Goal: Information Seeking & Learning: Learn about a topic

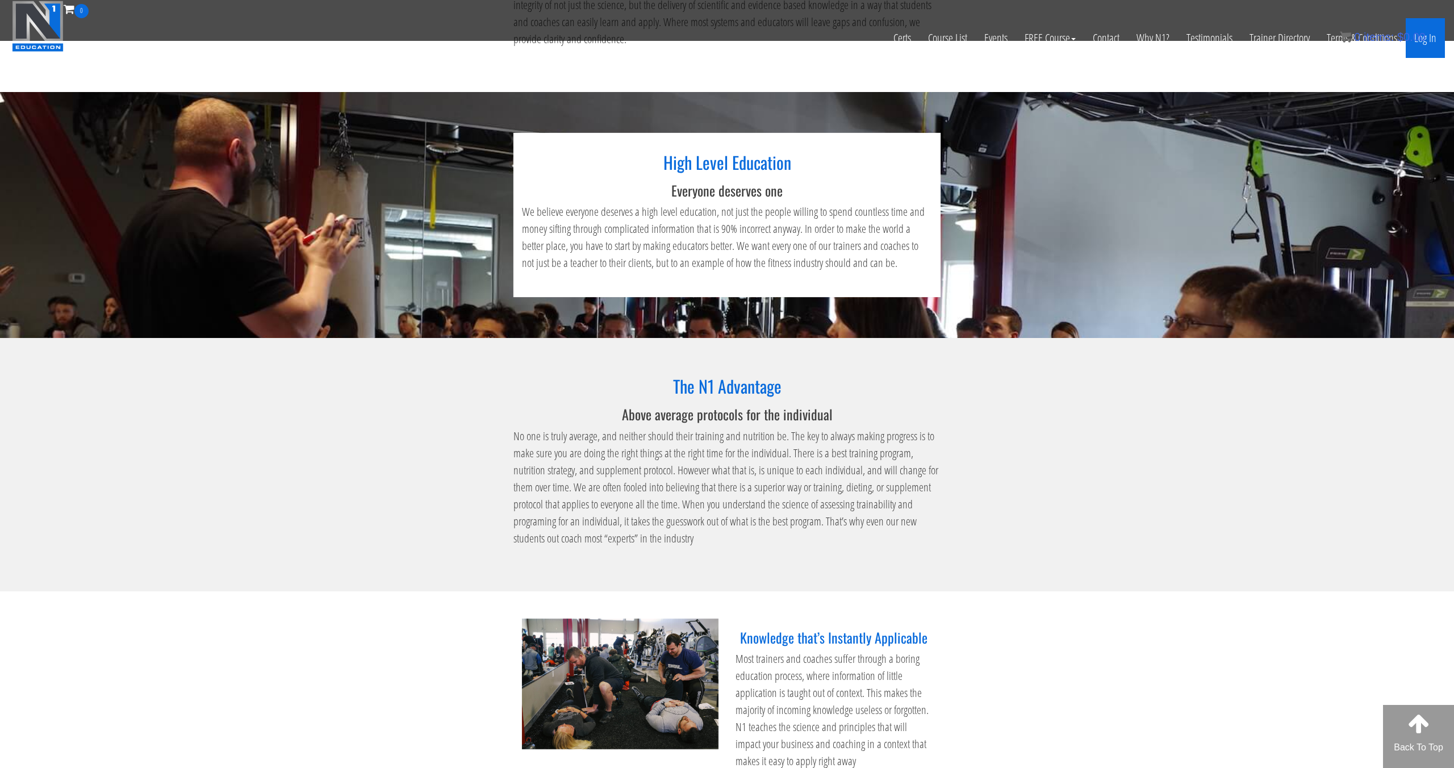
scroll to position [381, 0]
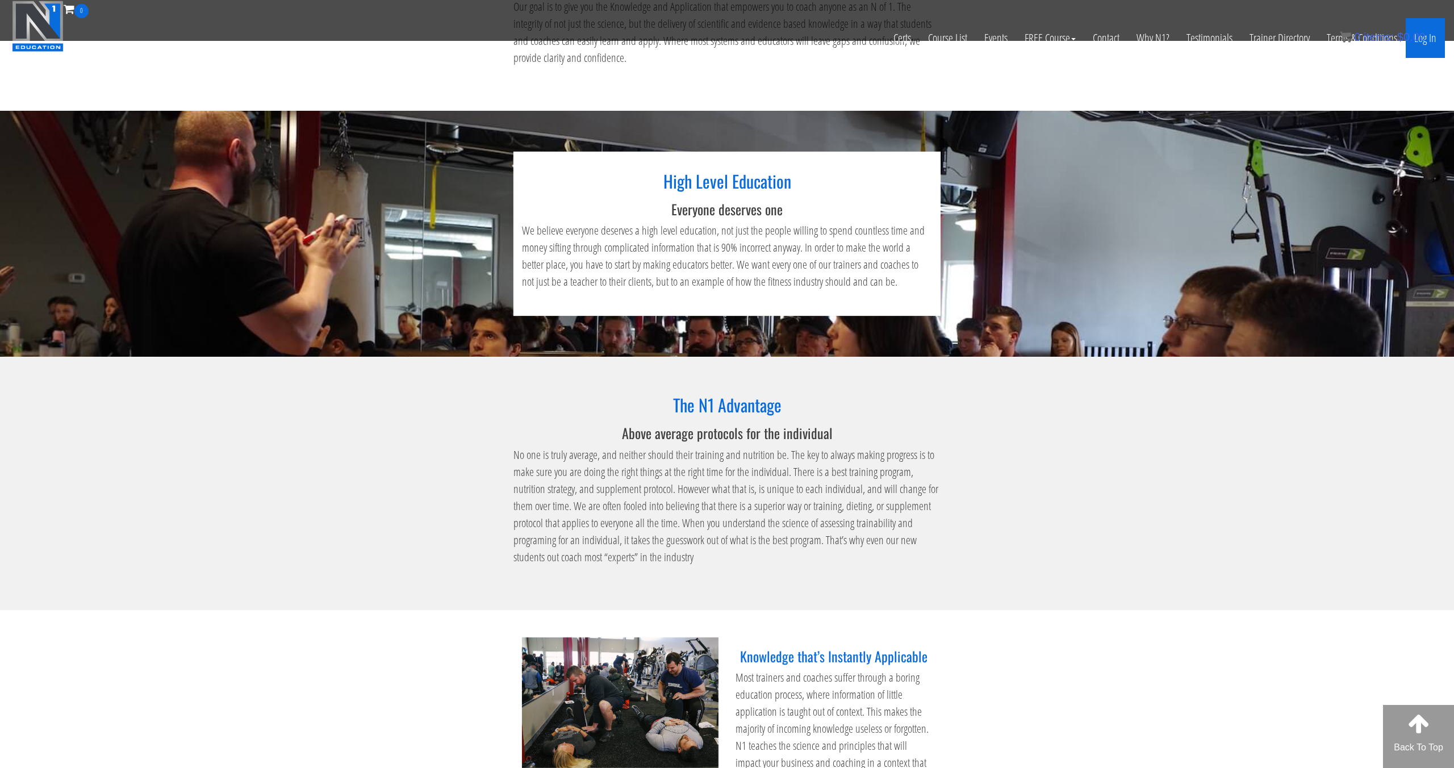
click at [858, 40] on link "Log In" at bounding box center [1425, 38] width 39 height 40
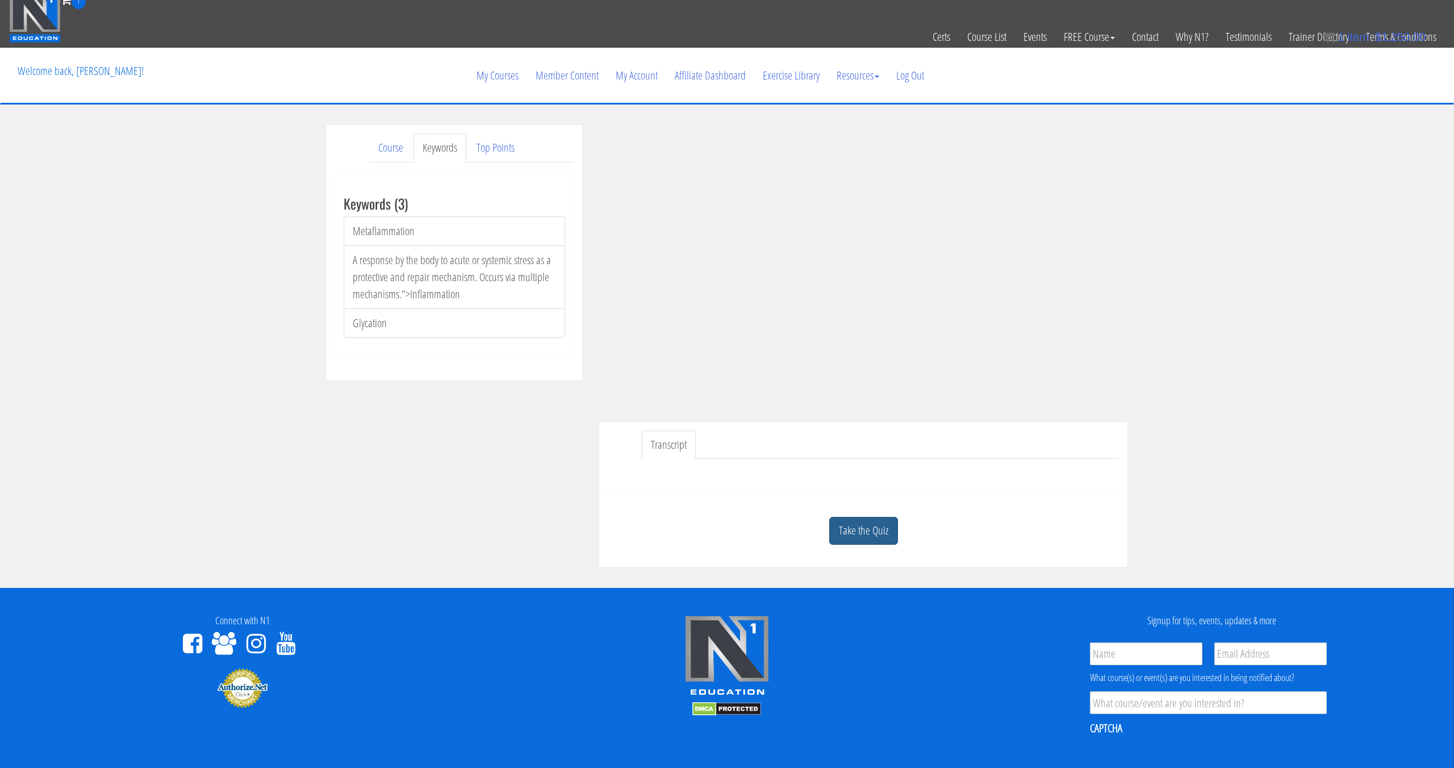
click at [871, 535] on link "Take the Quiz" at bounding box center [863, 531] width 69 height 28
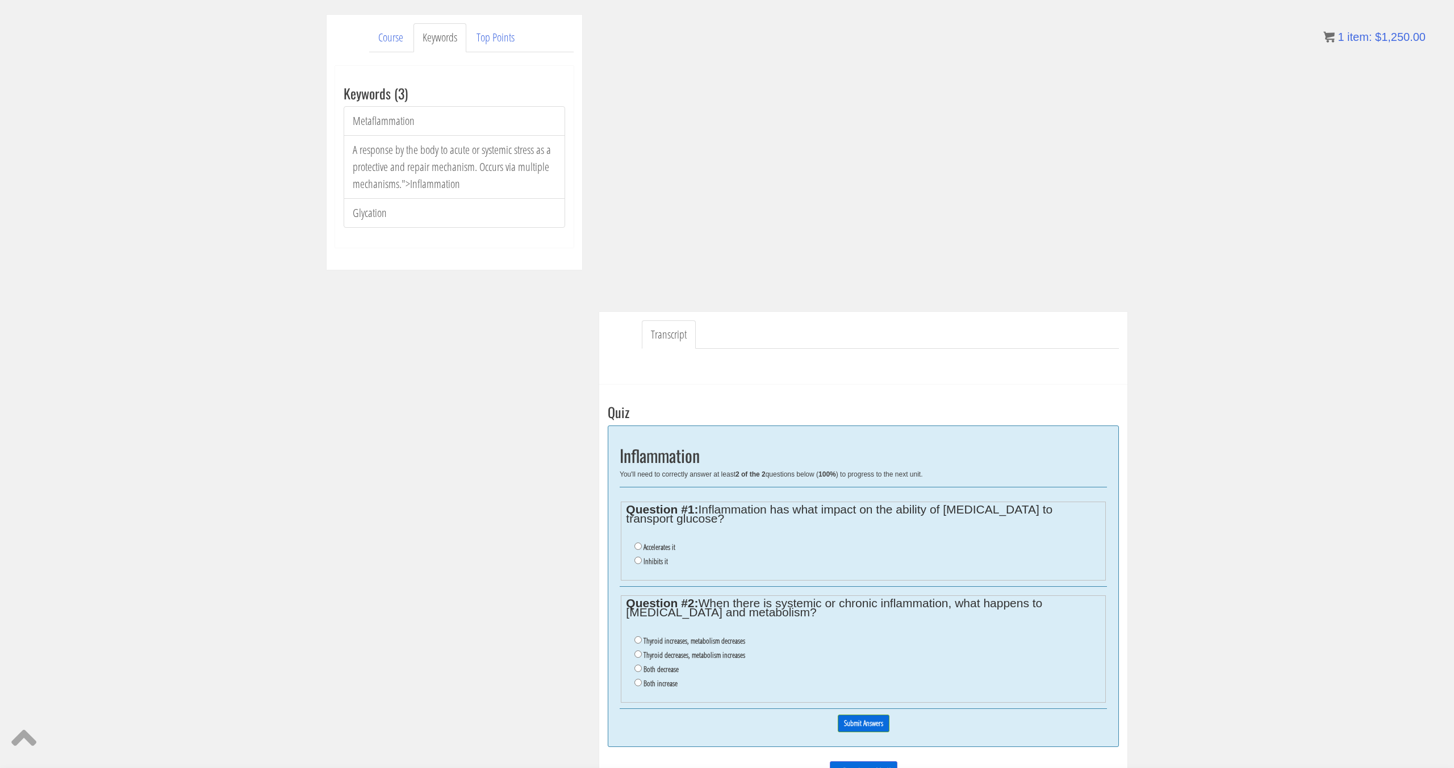
scroll to position [119, 0]
click at [637, 557] on input "Inhibits it" at bounding box center [637, 560] width 7 height 7
radio input "true"
click at [671, 664] on label "Both decrease" at bounding box center [661, 668] width 35 height 9
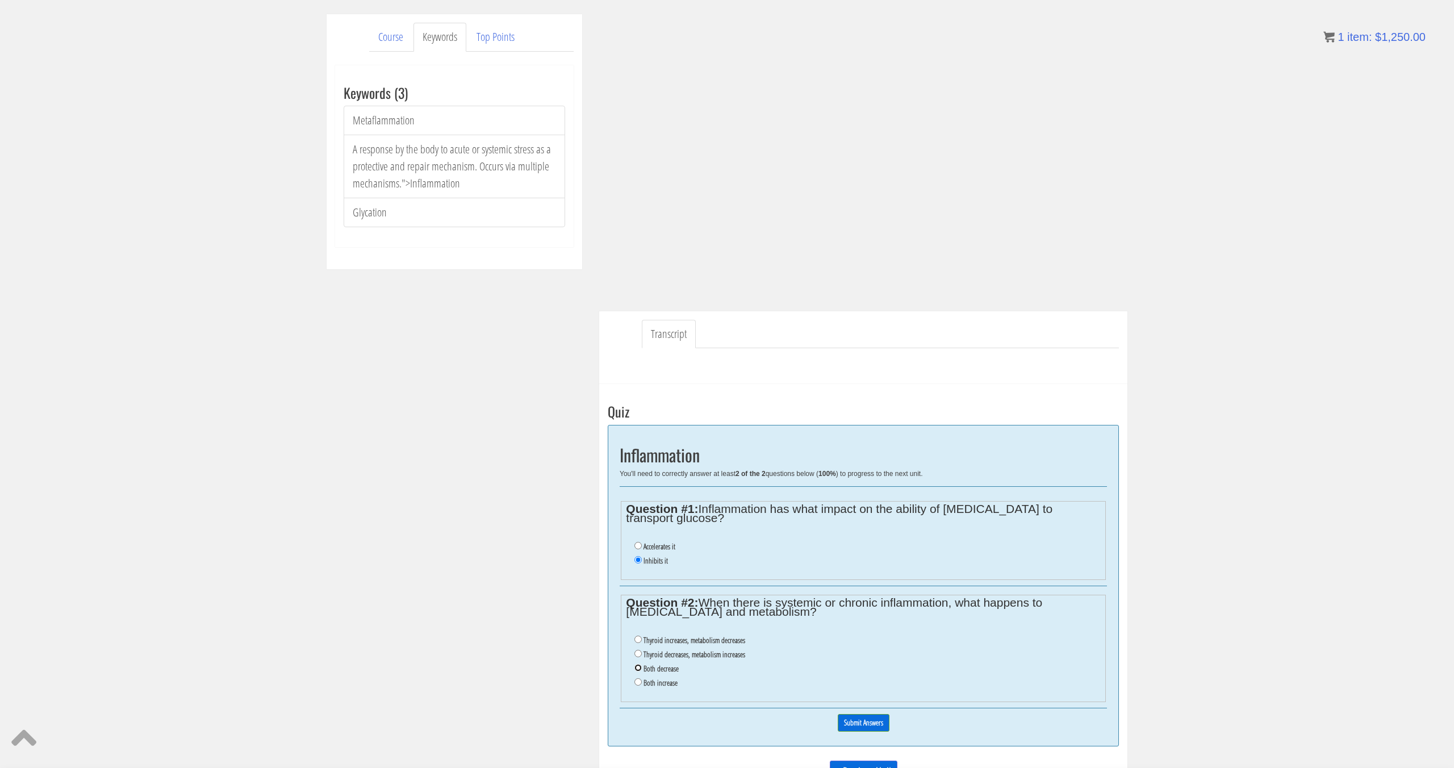
click at [642, 664] on input "Both decrease" at bounding box center [637, 667] width 7 height 7
radio input "true"
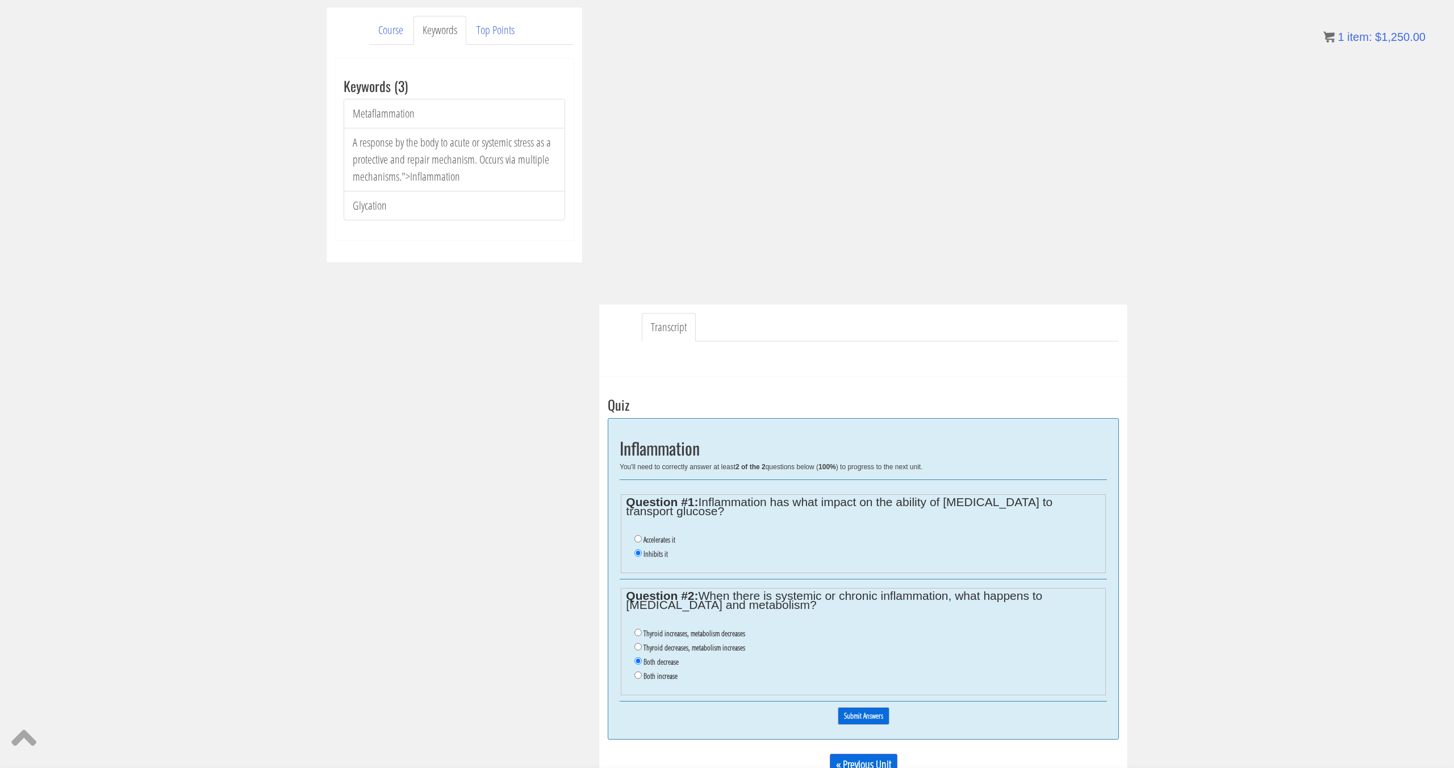
click at [865, 711] on input "Submit Answers" at bounding box center [864, 716] width 52 height 18
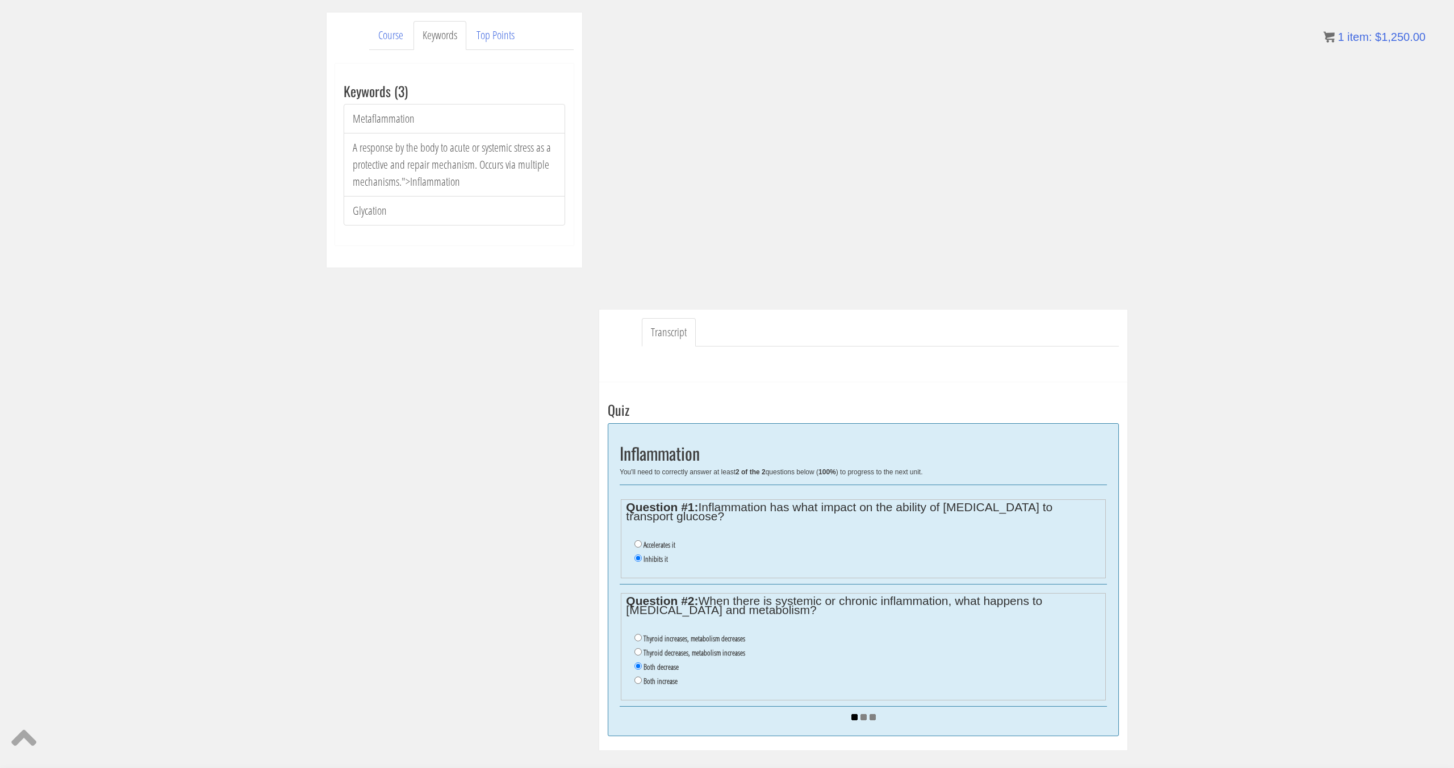
scroll to position [119, 0]
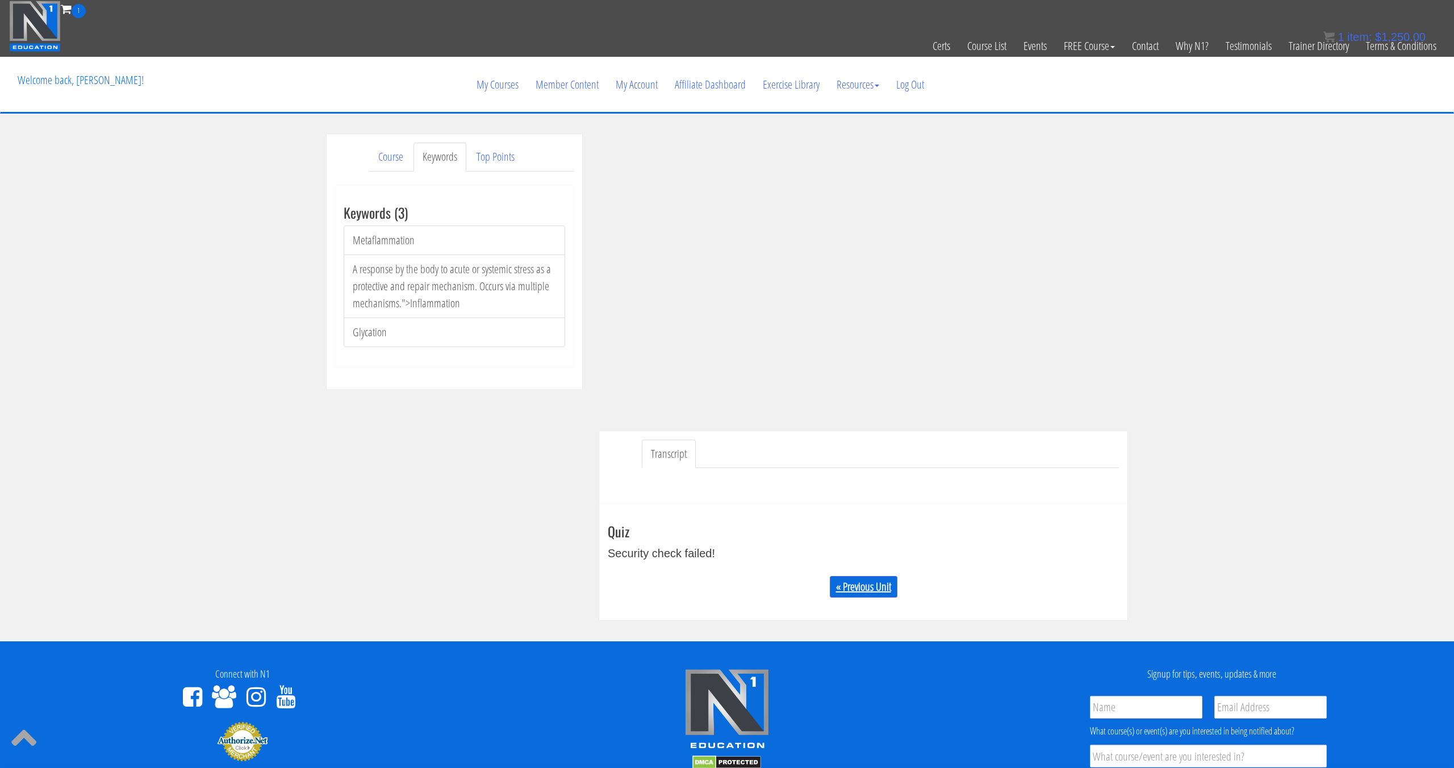
click at [894, 589] on link "« Previous Unit" at bounding box center [864, 587] width 68 height 22
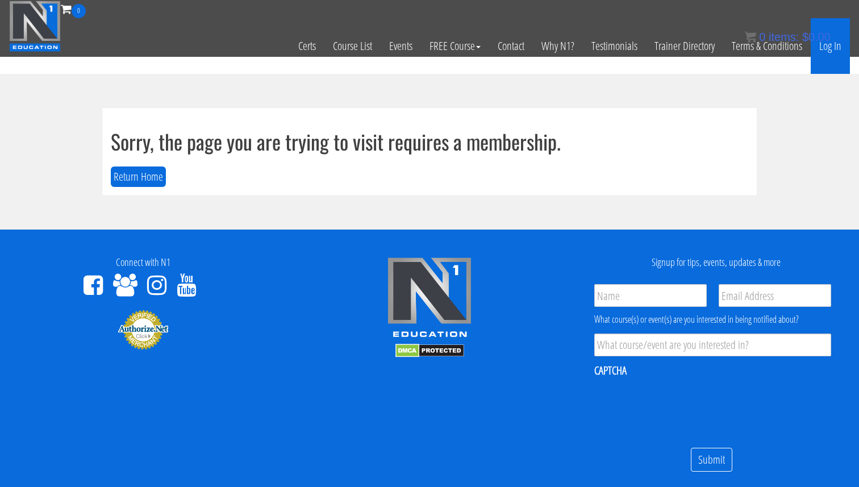
click at [830, 48] on link "Log In" at bounding box center [830, 46] width 39 height 56
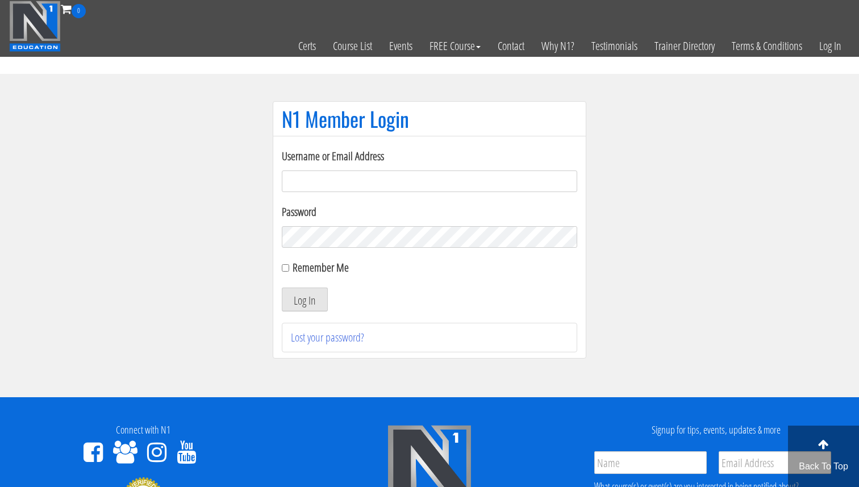
click at [452, 180] on input "Username or Email Address" at bounding box center [429, 181] width 295 height 22
type input "svenarends@live.nl"
click at [310, 289] on button "Log In" at bounding box center [305, 299] width 46 height 24
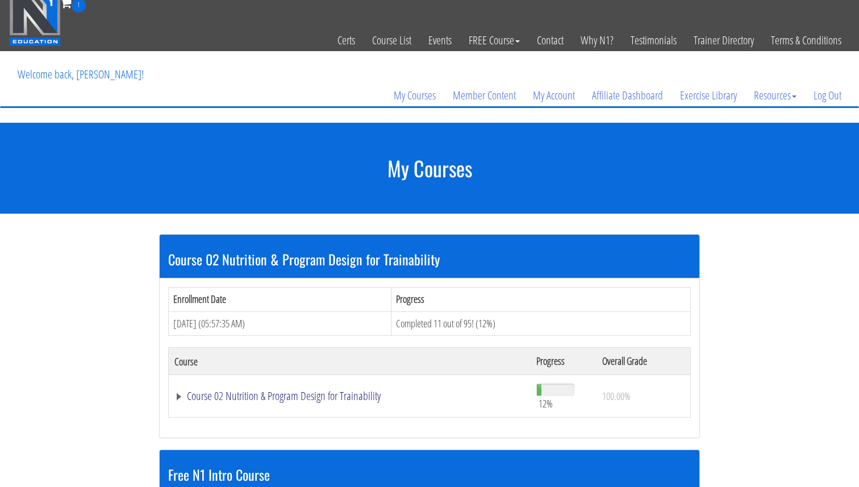
click at [283, 392] on link "Course 02 Nutrition & Program Design for Trainability" at bounding box center [349, 395] width 350 height 11
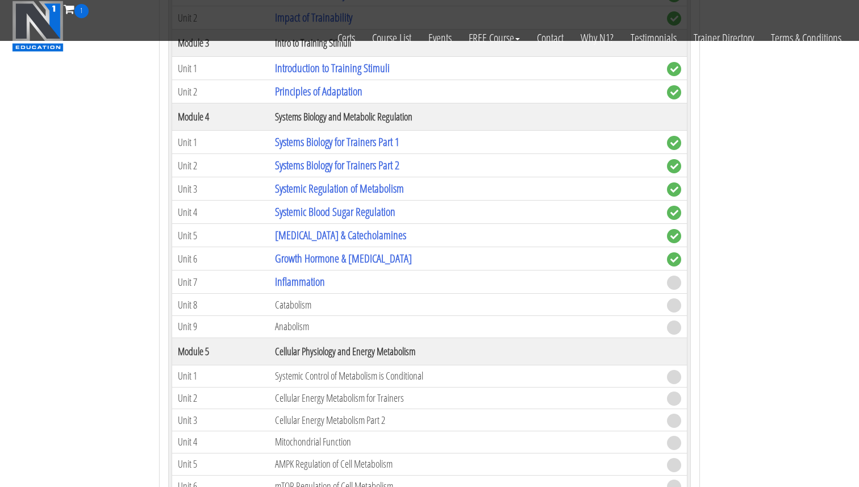
scroll to position [456, 0]
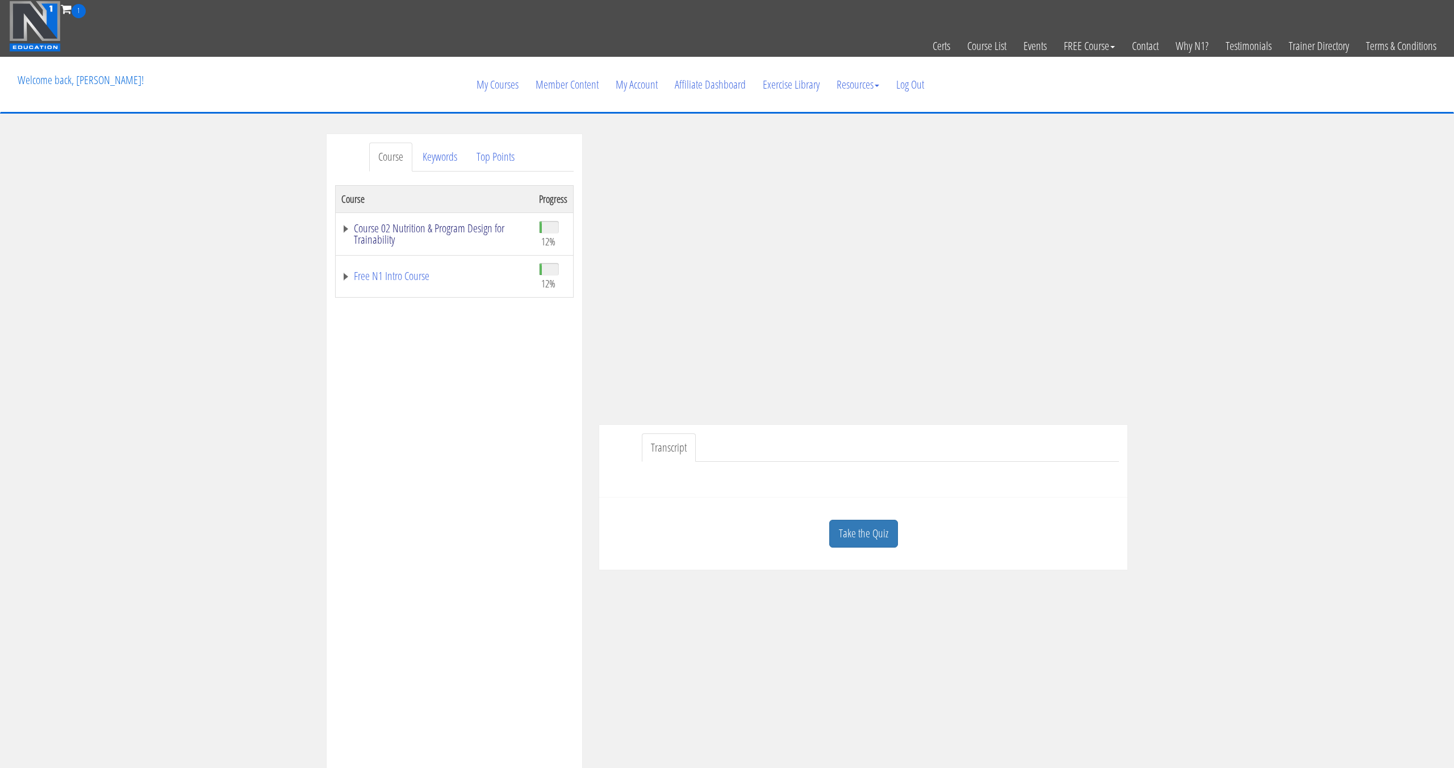
click at [458, 230] on link "Course 02 Nutrition & Program Design for Trainability" at bounding box center [434, 234] width 186 height 23
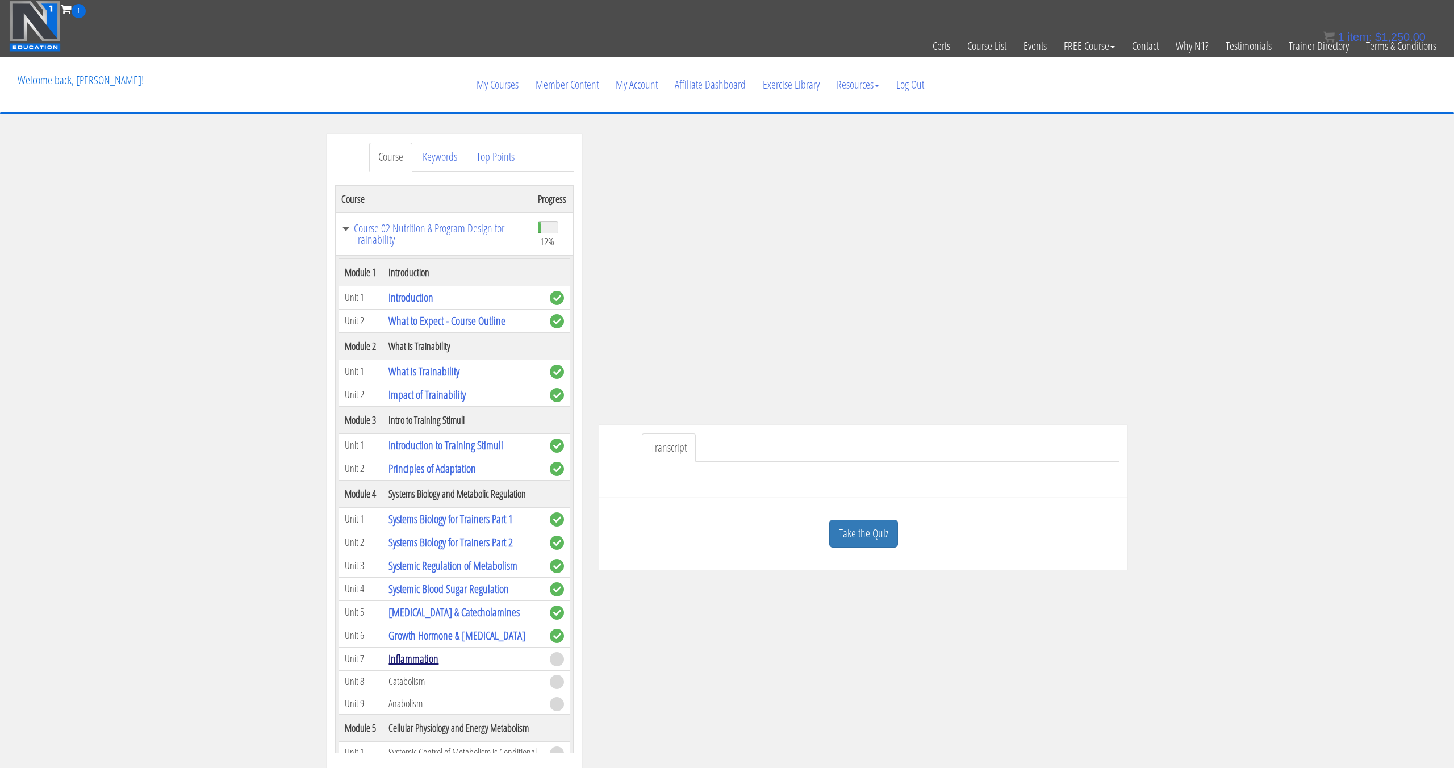
click at [418, 665] on link "Inflammation" at bounding box center [413, 658] width 50 height 15
click at [416, 664] on link "Inflammation" at bounding box center [413, 658] width 50 height 15
click at [420, 661] on link "Inflammation" at bounding box center [413, 658] width 50 height 15
drag, startPoint x: 249, startPoint y: 642, endPoint x: 386, endPoint y: 654, distance: 137.4
click at [249, 642] on div "Course Keywords Top Points Course Progress Course 02 Nutrition & Program Design…" at bounding box center [727, 455] width 1454 height 642
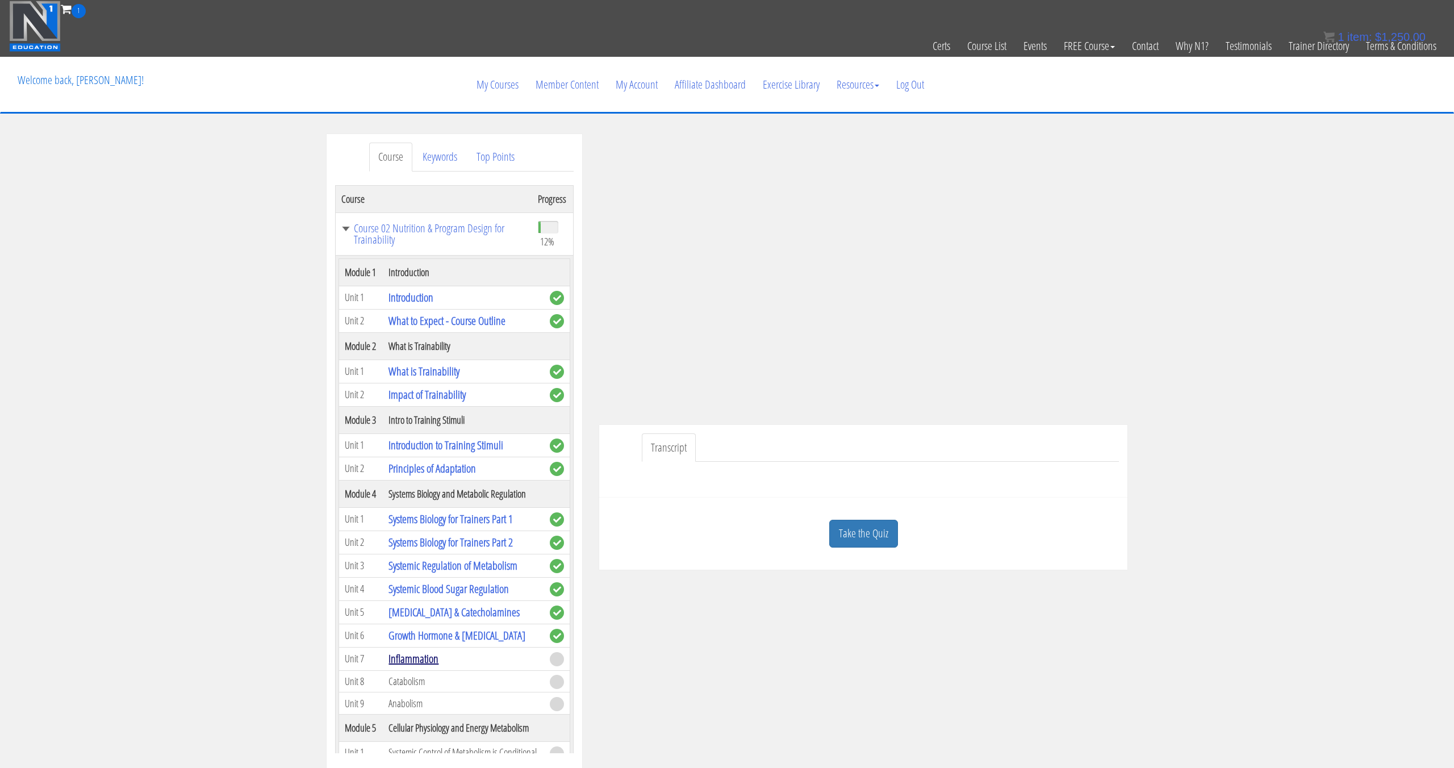
click at [412, 659] on link "Inflammation" at bounding box center [413, 658] width 50 height 15
click at [478, 635] on link "Growth Hormone & [MEDICAL_DATA]" at bounding box center [456, 635] width 137 height 15
click at [478, 637] on link "Growth Hormone & [MEDICAL_DATA]" at bounding box center [456, 635] width 137 height 15
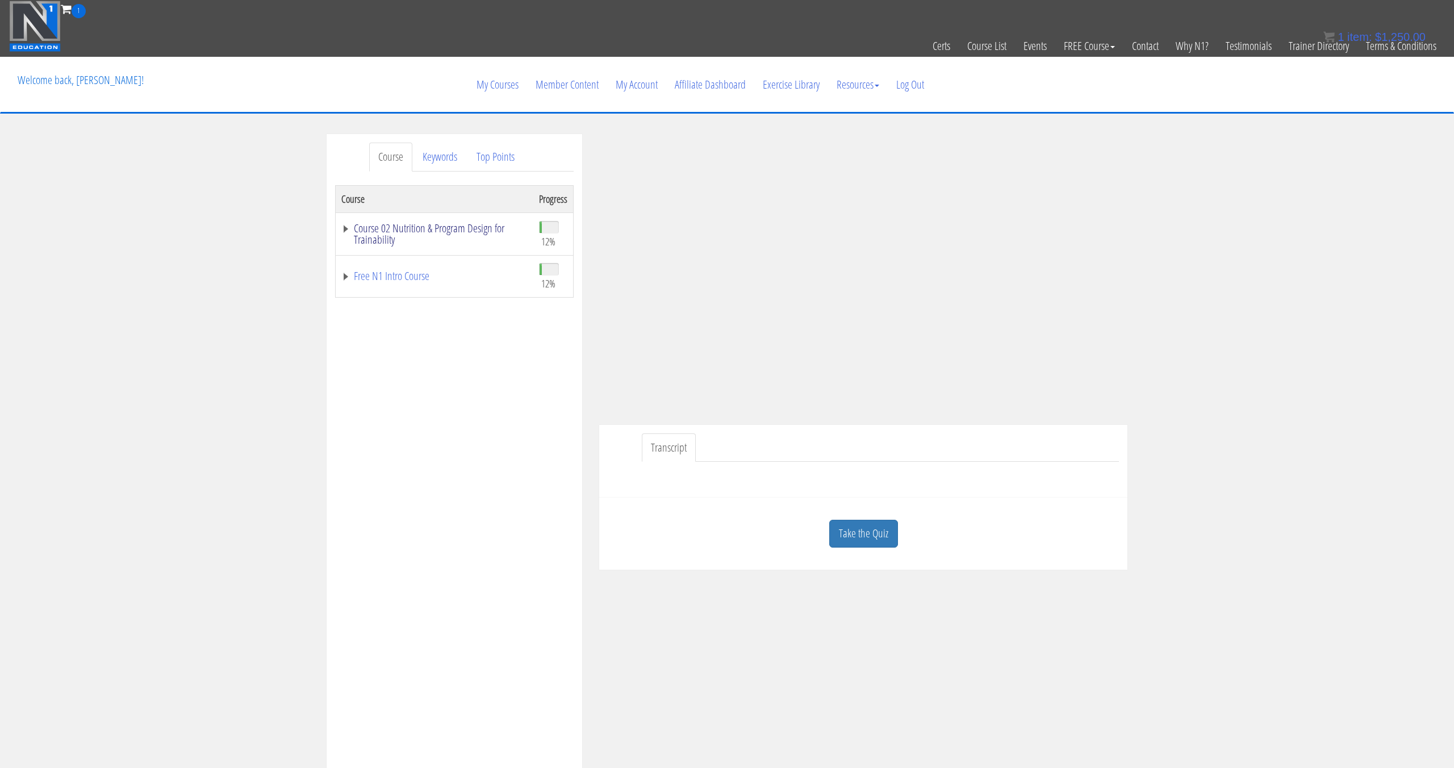
click at [379, 231] on link "Course 02 Nutrition & Program Design for Trainability" at bounding box center [434, 234] width 186 height 23
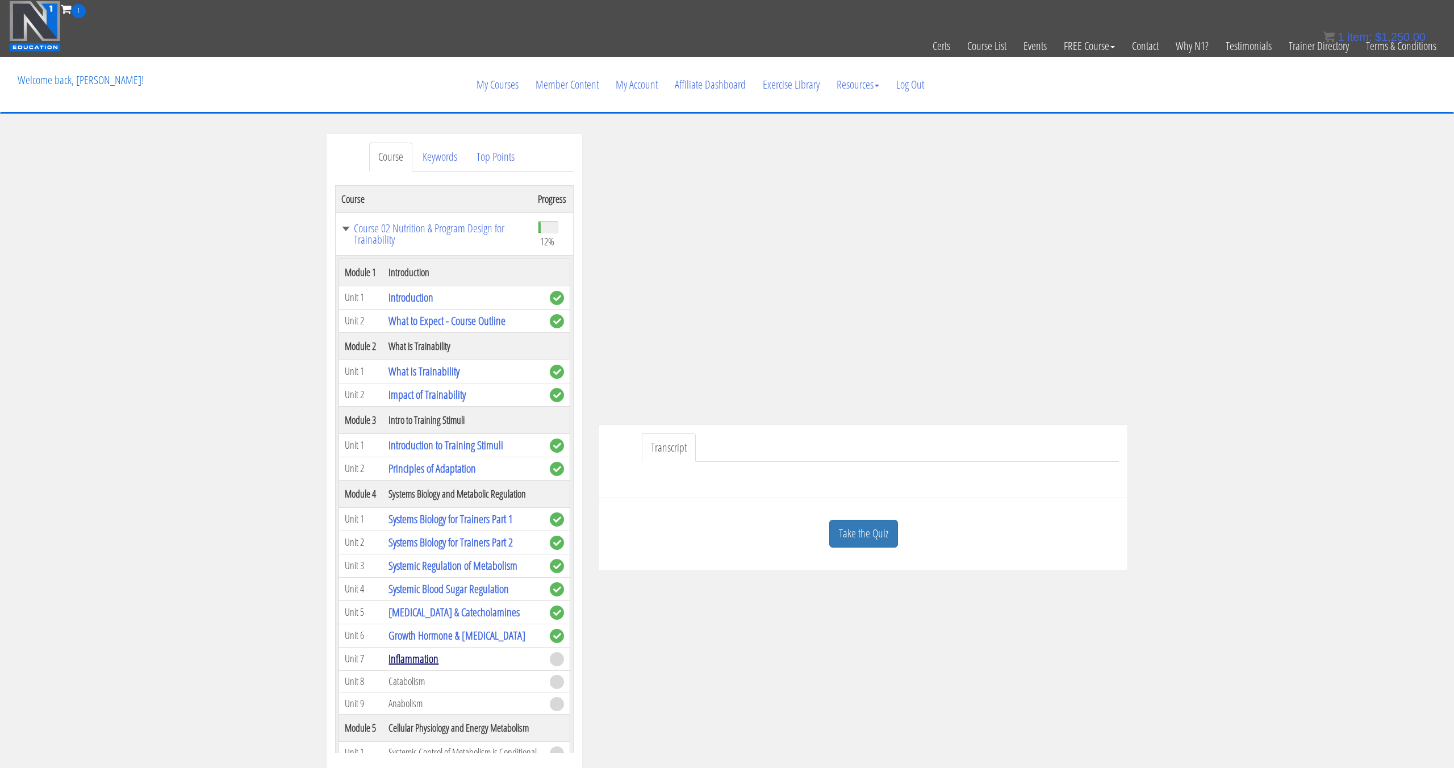
click at [420, 659] on link "Inflammation" at bounding box center [413, 658] width 50 height 15
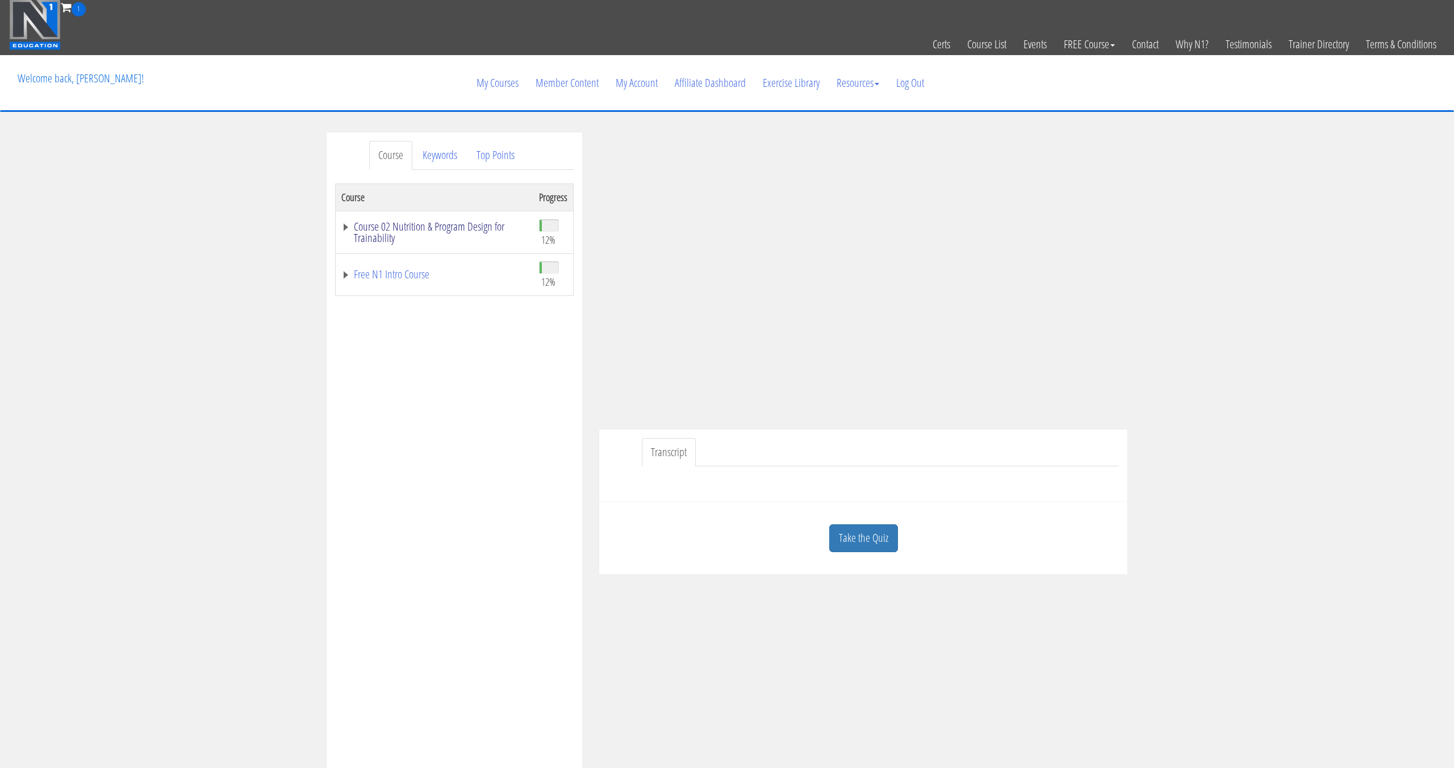
scroll to position [3, 0]
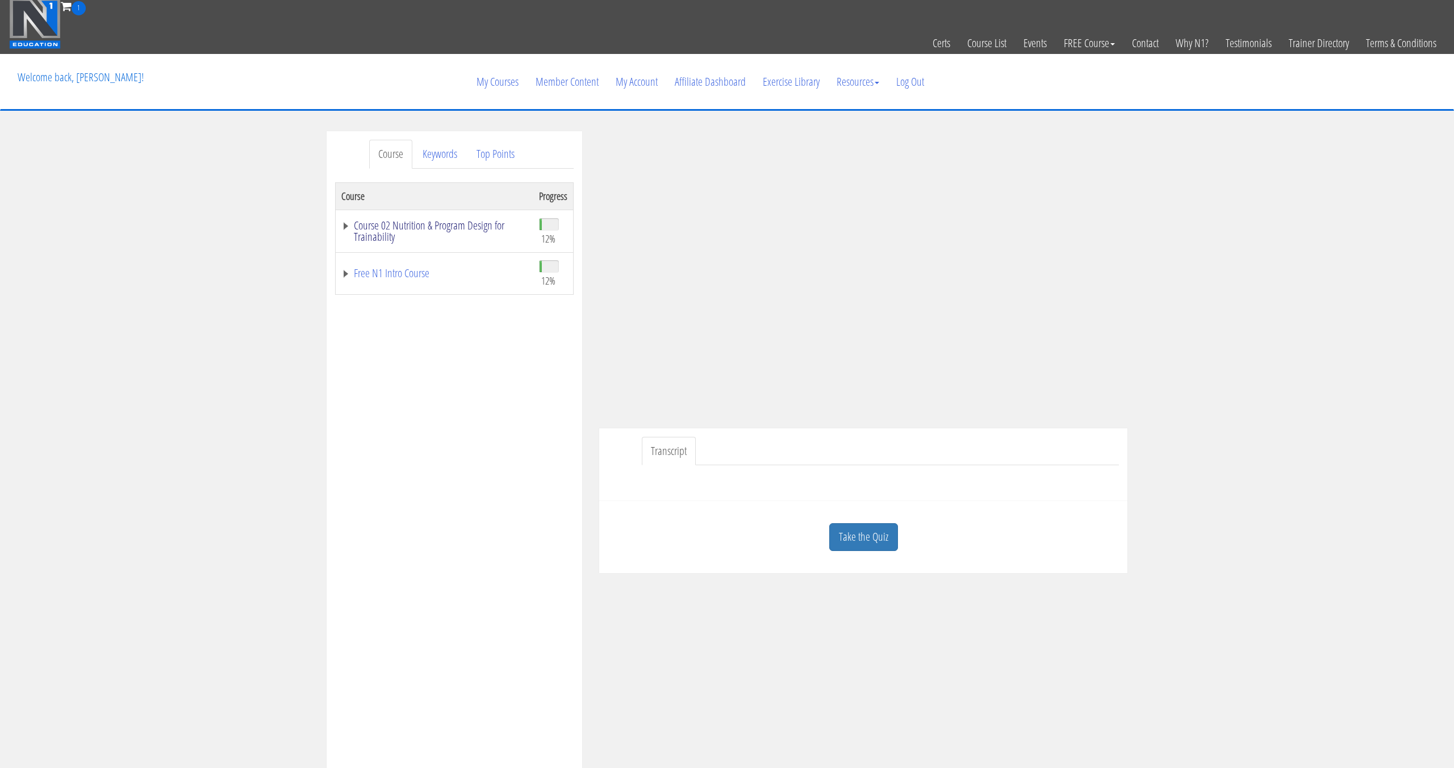
click at [378, 228] on link "Course 02 Nutrition & Program Design for Trainability" at bounding box center [434, 231] width 186 height 23
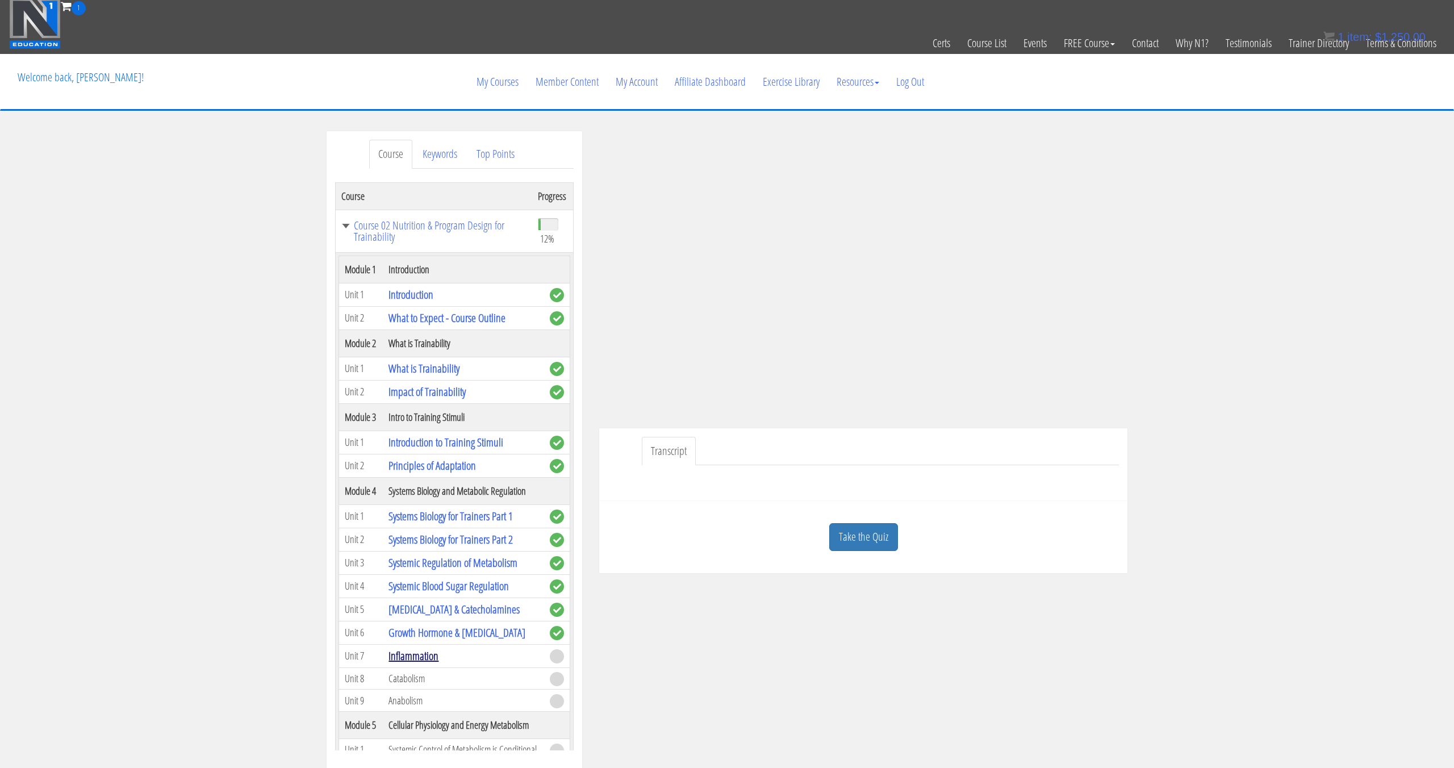
click at [423, 654] on link "Inflammation" at bounding box center [413, 655] width 50 height 15
click at [420, 657] on link "Inflammation" at bounding box center [413, 655] width 50 height 15
drag, startPoint x: 433, startPoint y: 636, endPoint x: 434, endPoint y: 628, distance: 8.0
click at [433, 636] on link "Growth Hormone & [MEDICAL_DATA]" at bounding box center [456, 632] width 137 height 15
click at [438, 621] on td "Growth Hormone & [MEDICAL_DATA]" at bounding box center [463, 632] width 161 height 23
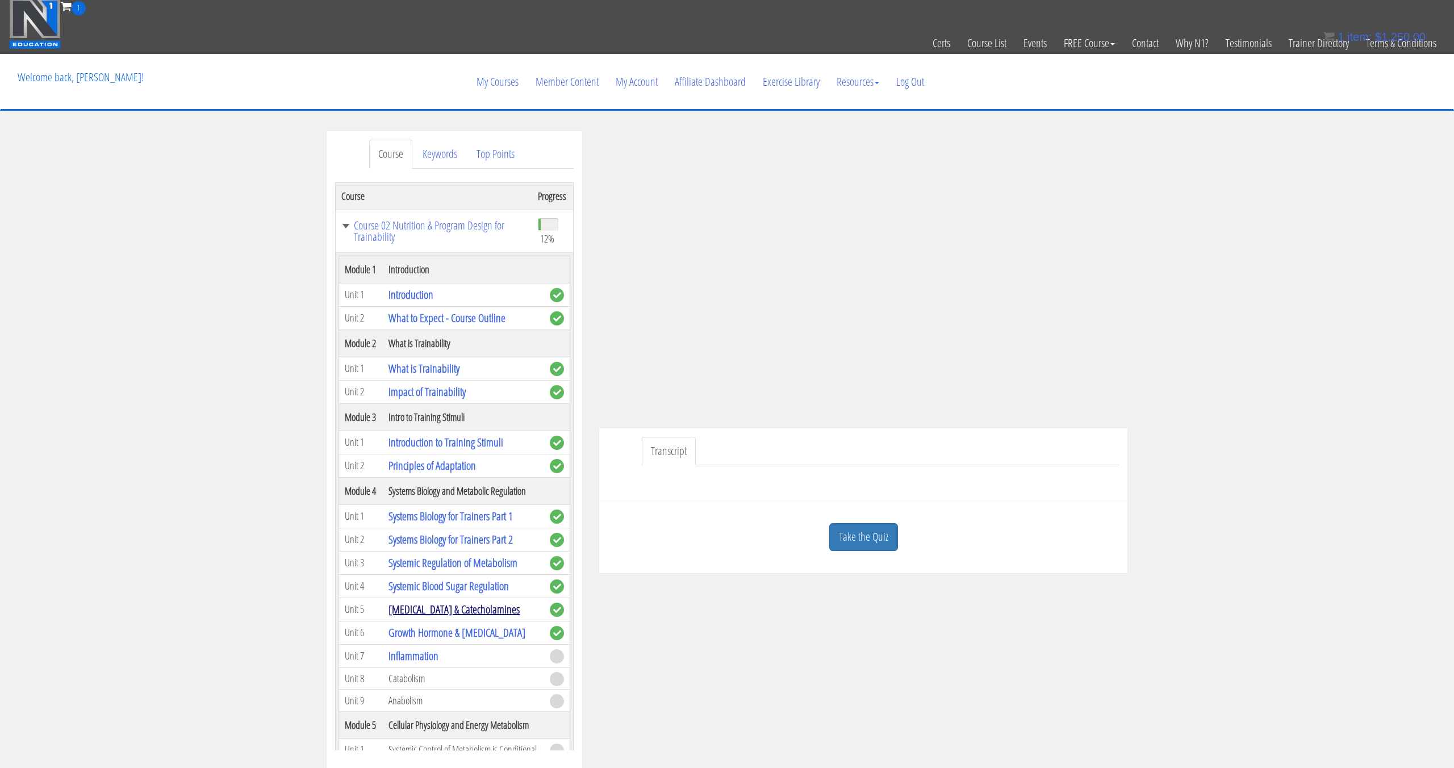
click at [442, 612] on link "[MEDICAL_DATA] & Catecholamines" at bounding box center [453, 608] width 131 height 15
click at [492, 87] on link "My Courses" at bounding box center [497, 82] width 59 height 55
click at [492, 84] on link "My Courses" at bounding box center [497, 82] width 59 height 55
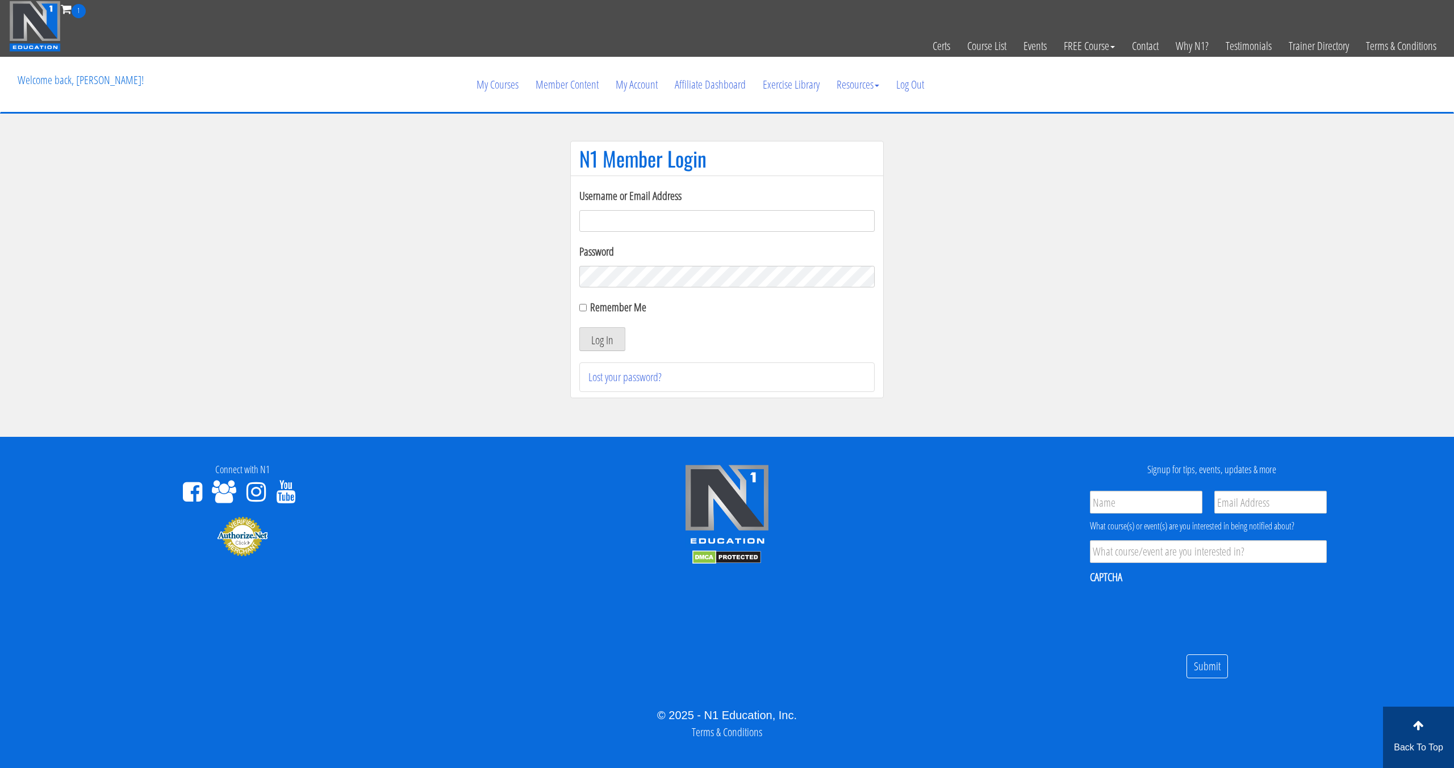
drag, startPoint x: 674, startPoint y: 207, endPoint x: 667, endPoint y: 222, distance: 16.3
click at [674, 211] on div "Username or Email Address" at bounding box center [726, 209] width 295 height 44
click at [667, 222] on input "Username or Email Address" at bounding box center [726, 221] width 295 height 22
type input "svenarends@live.nl"
click at [585, 310] on input "Remember Me" at bounding box center [582, 307] width 7 height 7
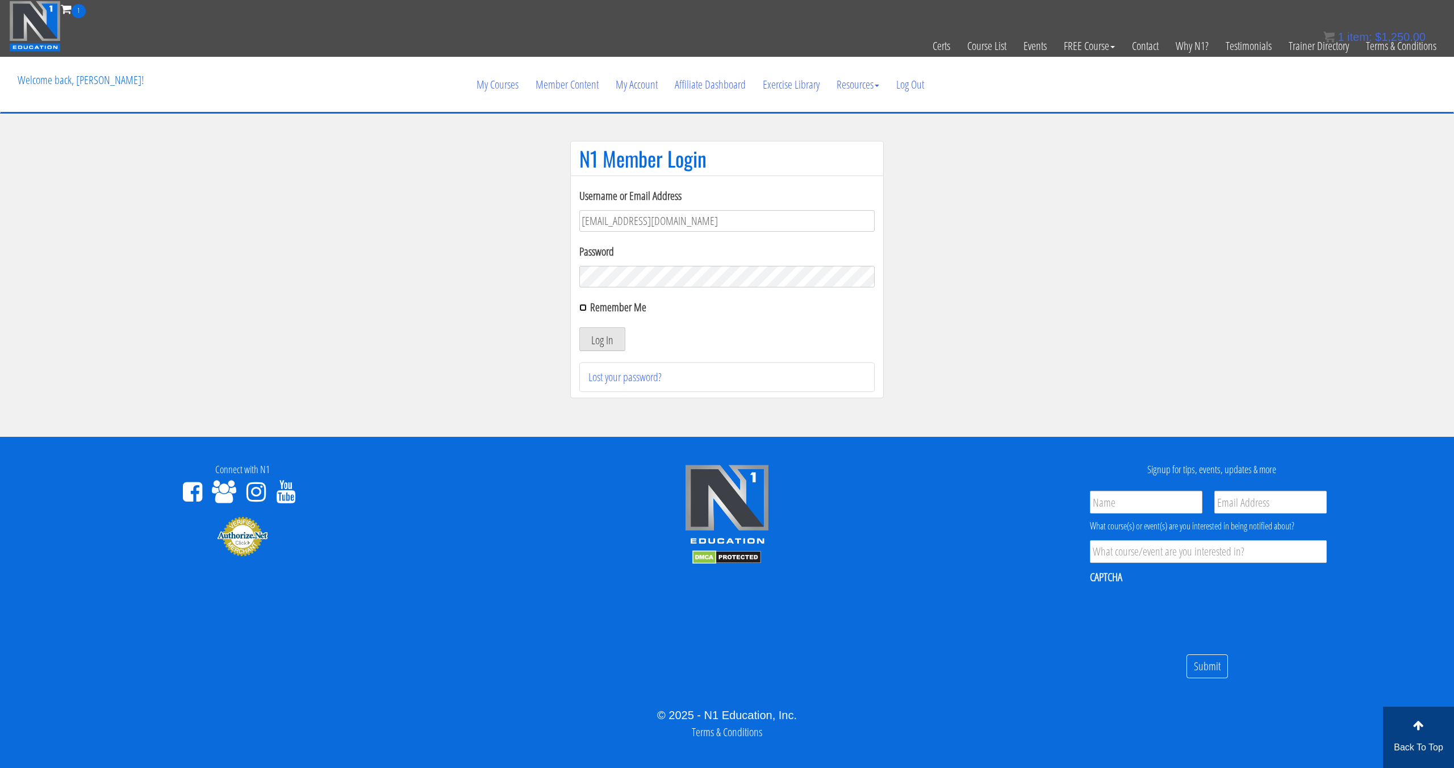
checkbox input "true"
click at [595, 341] on button "Log In" at bounding box center [602, 339] width 46 height 24
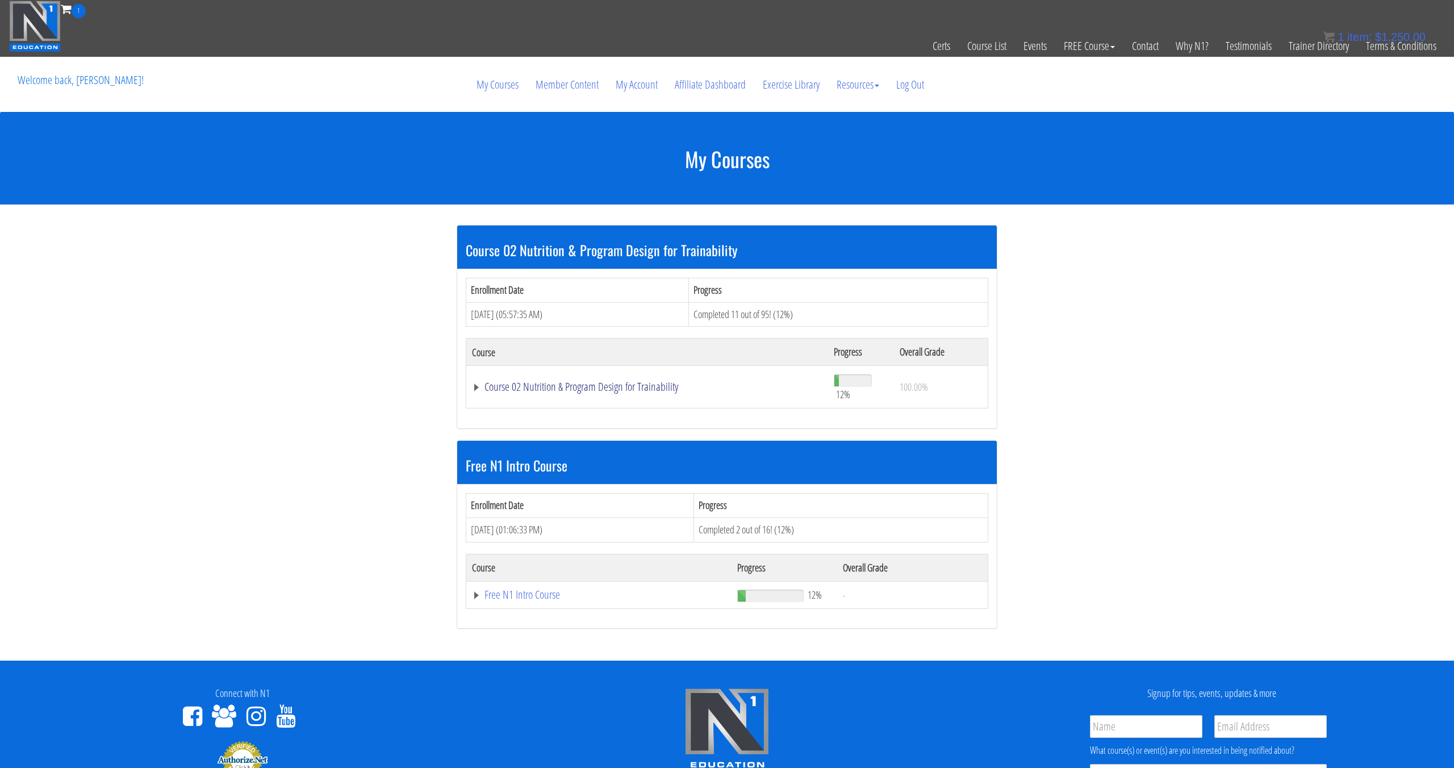
click at [540, 386] on link "Course 02 Nutrition & Program Design for Trainability" at bounding box center [647, 386] width 350 height 11
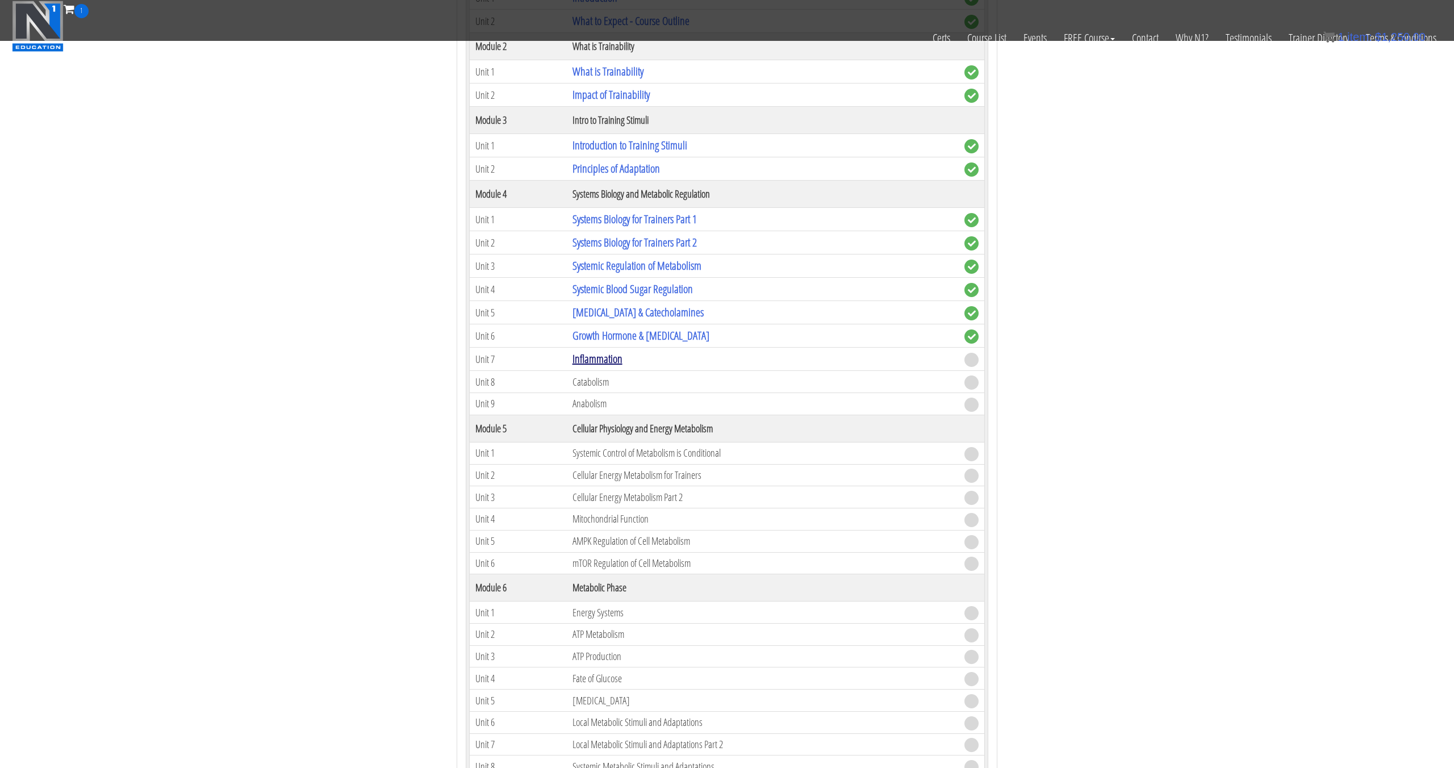
scroll to position [397, 0]
click at [592, 359] on link "Inflammation" at bounding box center [598, 357] width 50 height 15
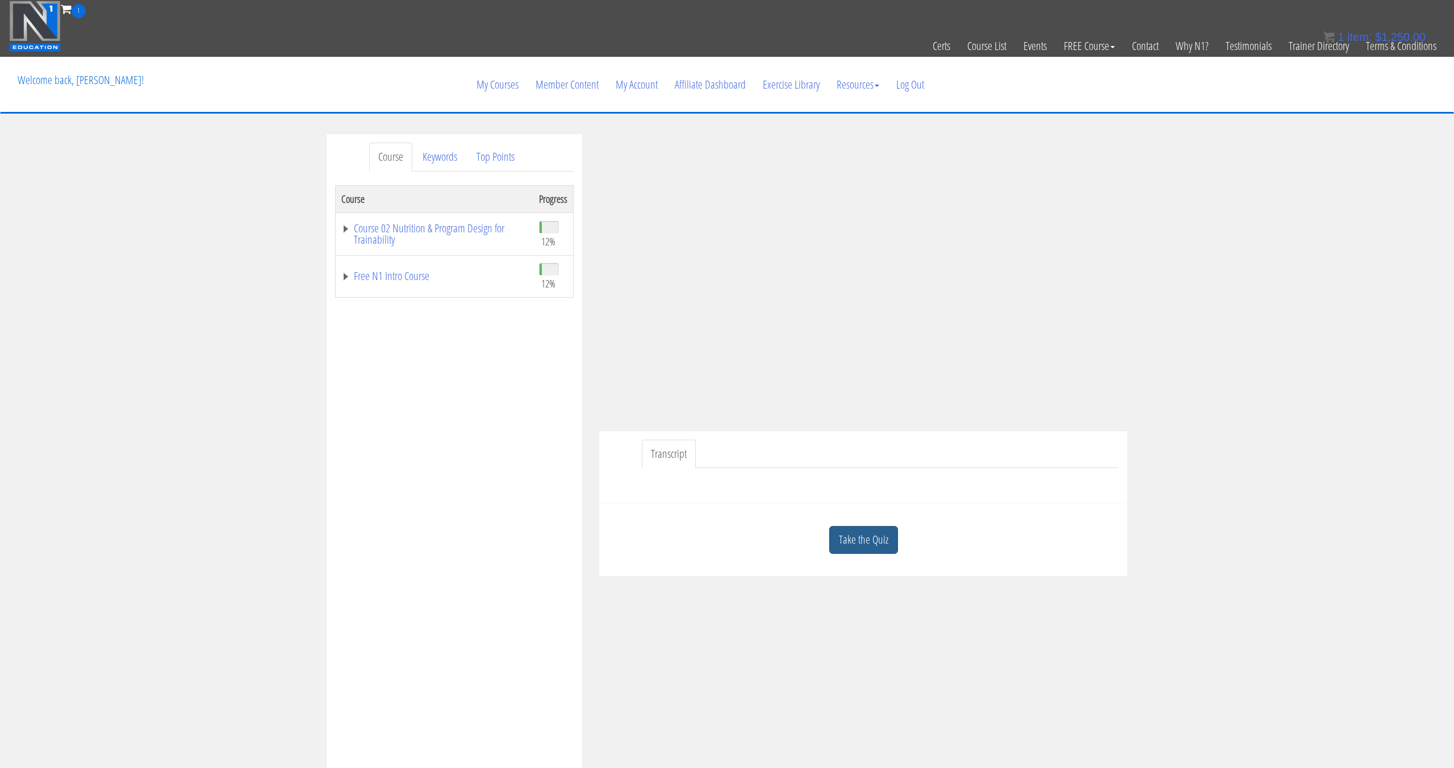
click at [878, 543] on link "Take the Quiz" at bounding box center [863, 540] width 69 height 28
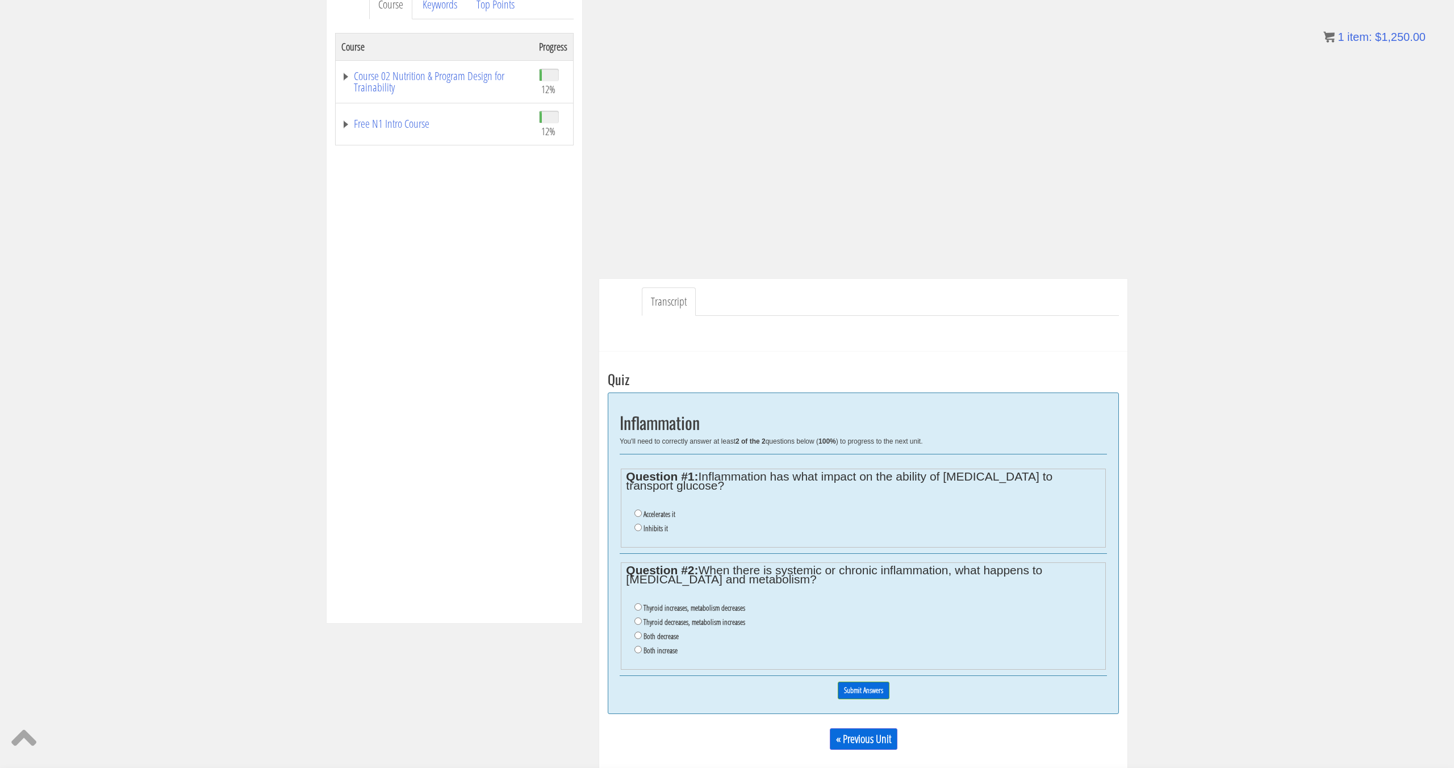
scroll to position [164, 0]
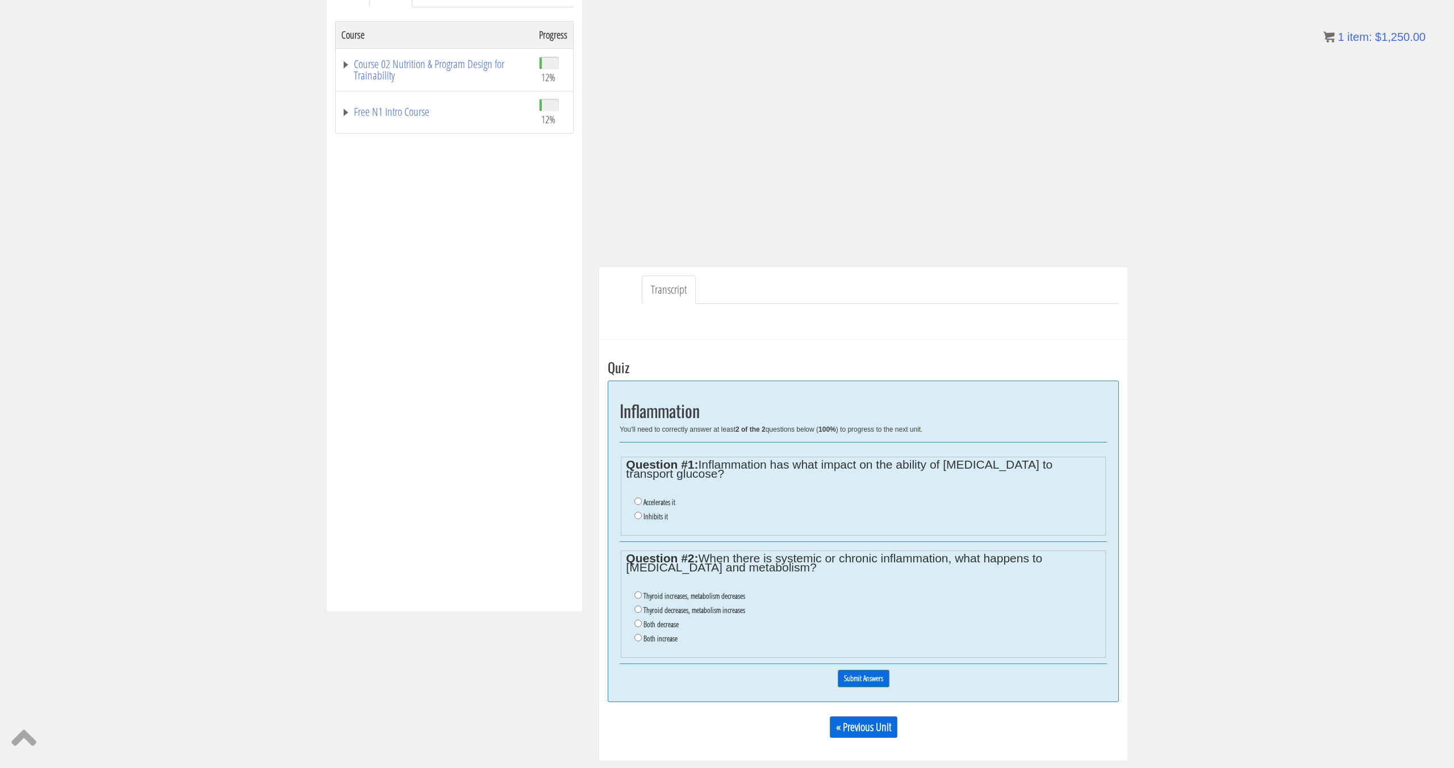
click at [650, 512] on label "Inhibits it" at bounding box center [656, 516] width 24 height 9
click at [642, 512] on input "Inhibits it" at bounding box center [637, 515] width 7 height 7
radio input "true"
click at [663, 620] on label "Both decrease" at bounding box center [661, 624] width 35 height 9
click at [642, 620] on input "Both decrease" at bounding box center [637, 623] width 7 height 7
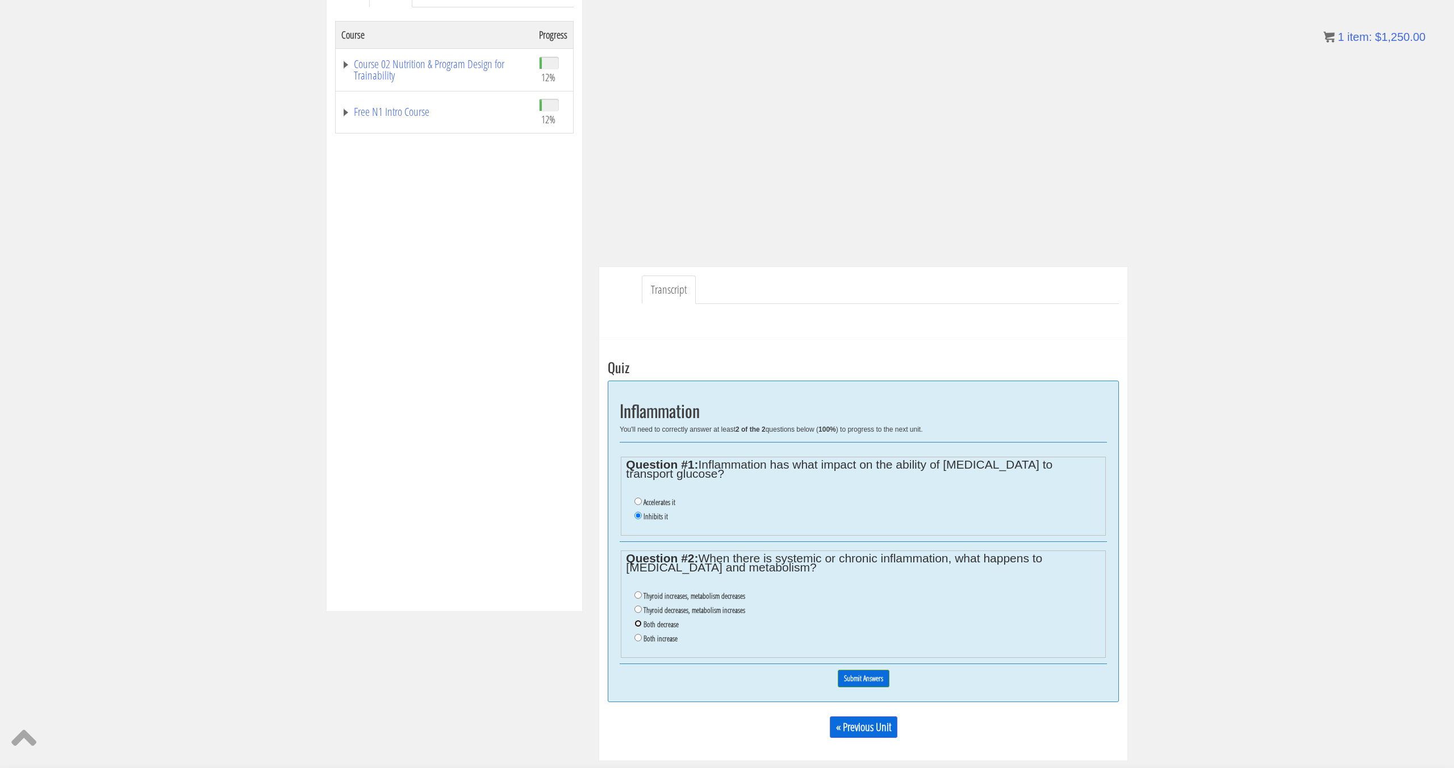
radio input "true"
click at [860, 670] on input "Submit Answers" at bounding box center [864, 679] width 52 height 18
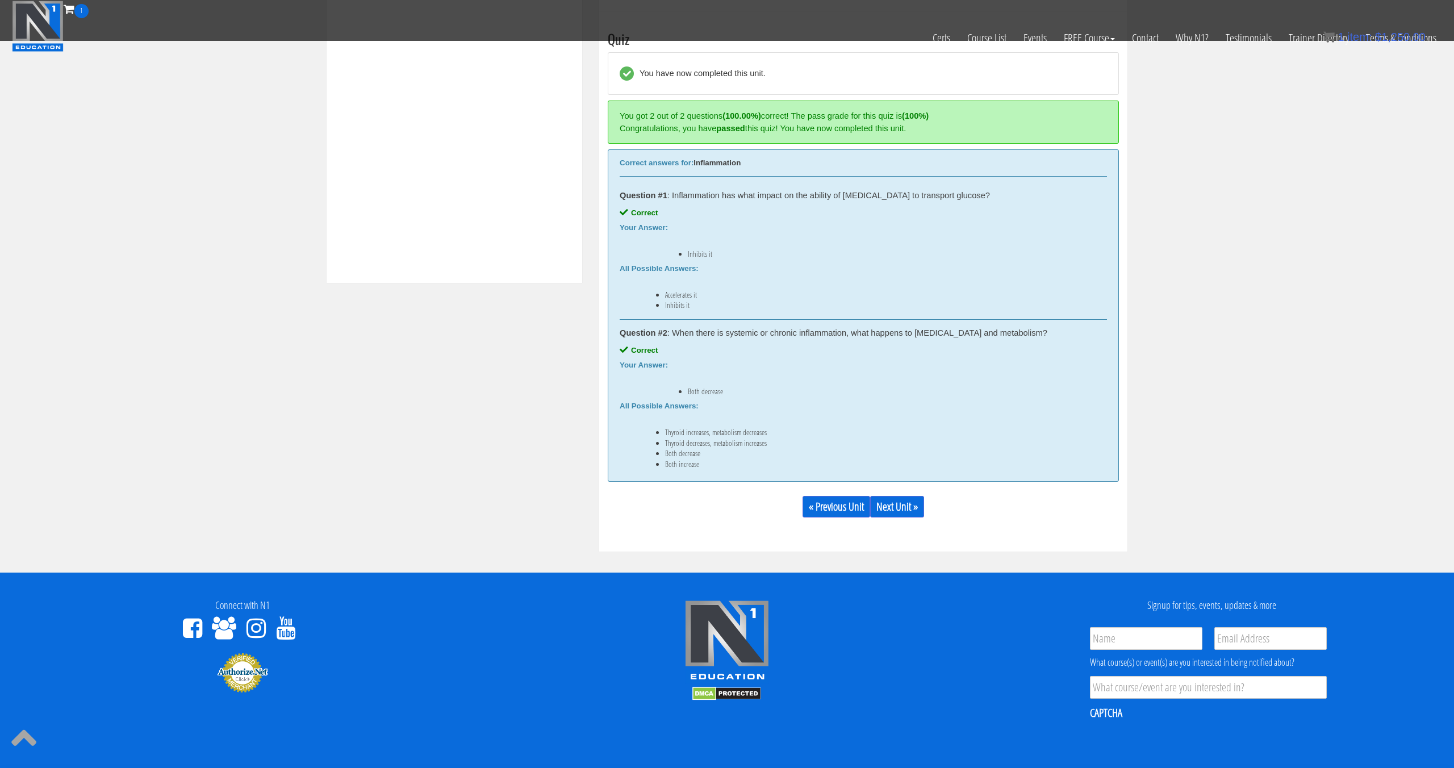
scroll to position [455, 0]
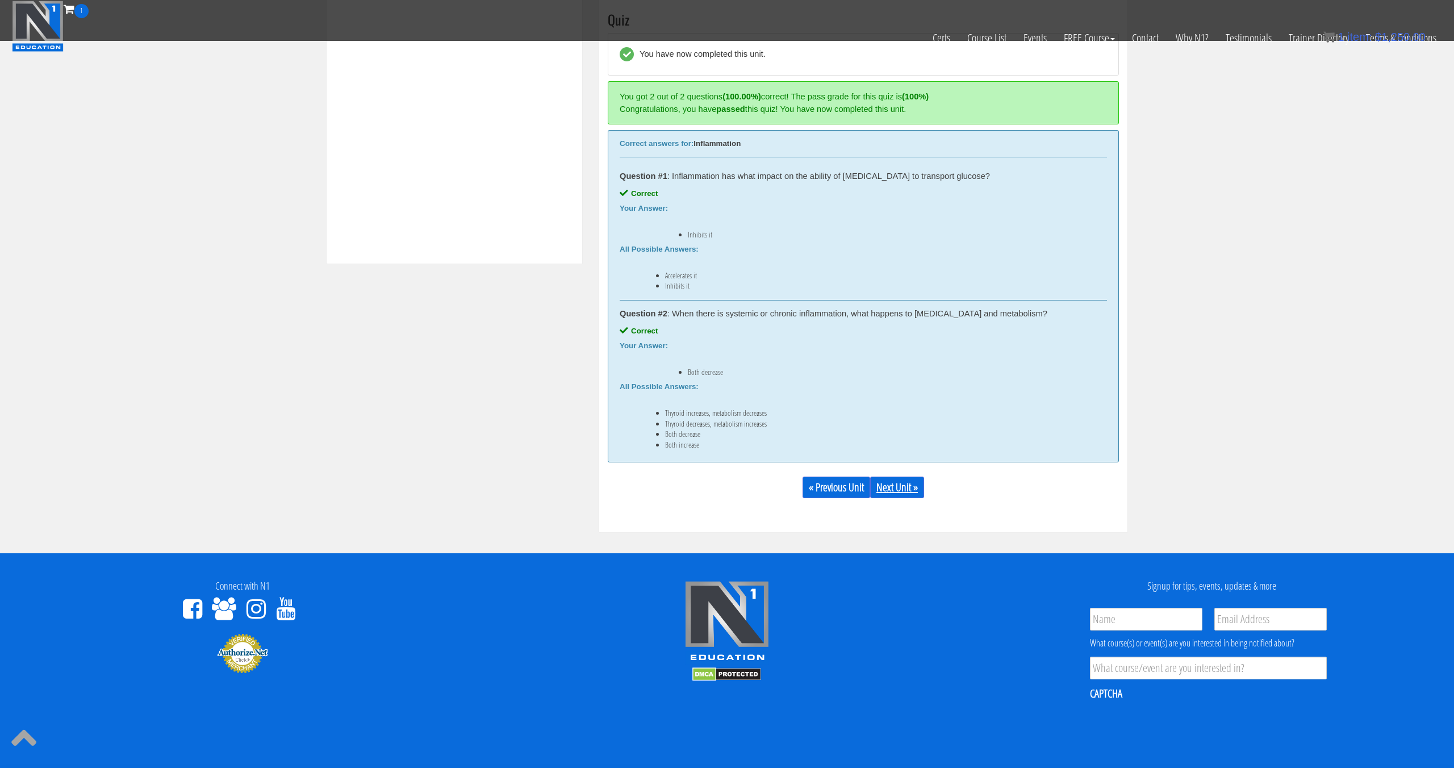
click at [893, 487] on link "Next Unit »" at bounding box center [897, 488] width 54 height 22
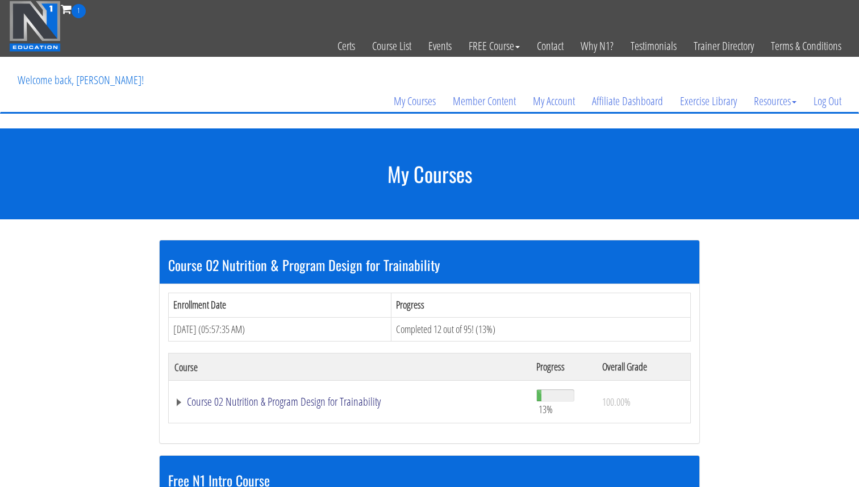
click at [256, 397] on link "Course 02 Nutrition & Program Design for Trainability" at bounding box center [349, 401] width 350 height 11
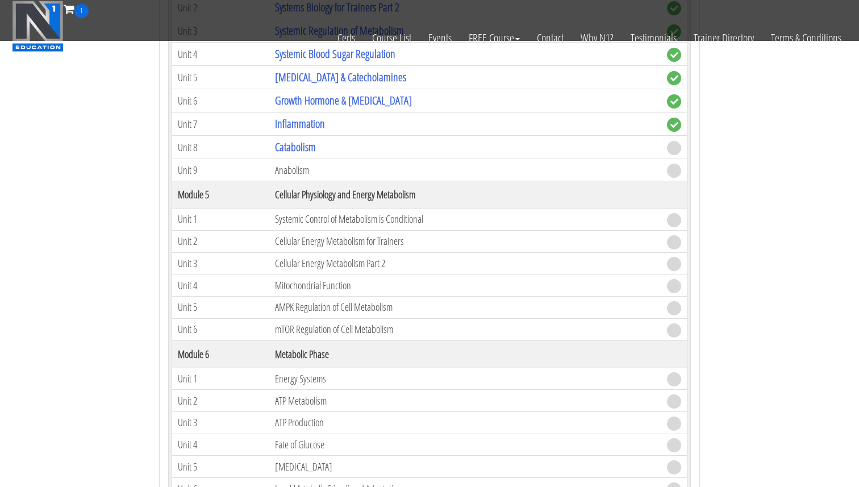
scroll to position [629, 0]
click at [301, 153] on link "Catabolism" at bounding box center [295, 148] width 41 height 15
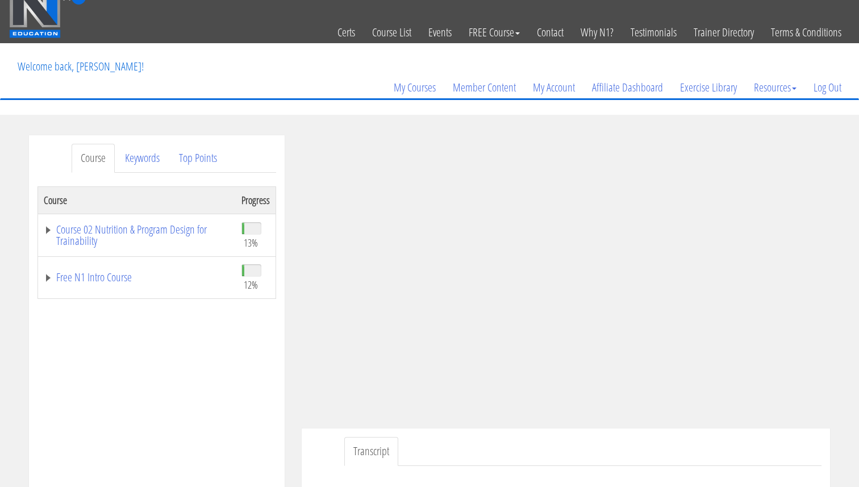
scroll to position [19, 0]
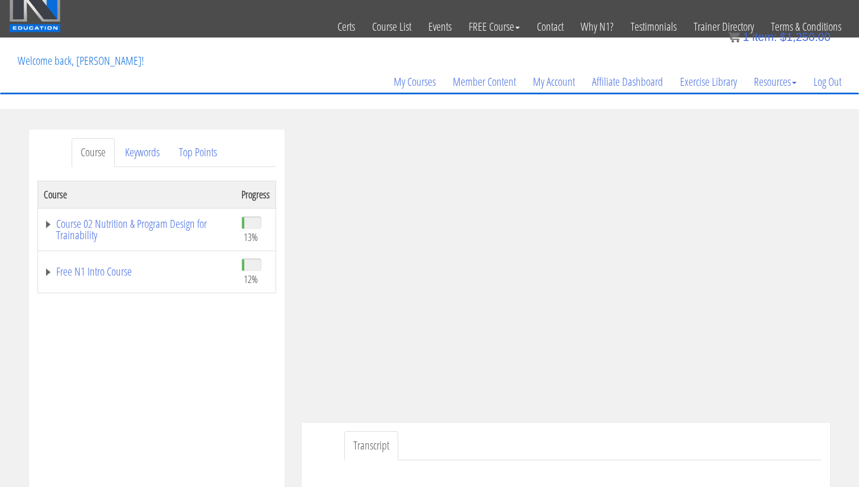
click at [818, 445] on ul "Transcript" at bounding box center [582, 445] width 477 height 29
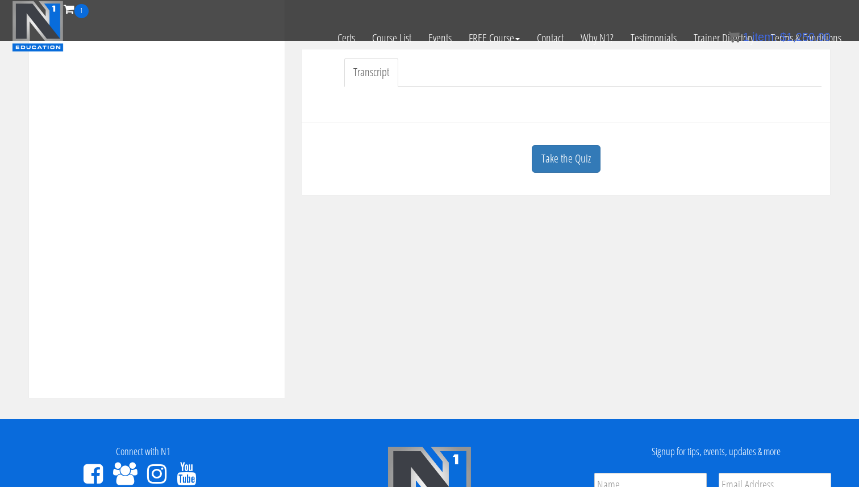
scroll to position [314, 0]
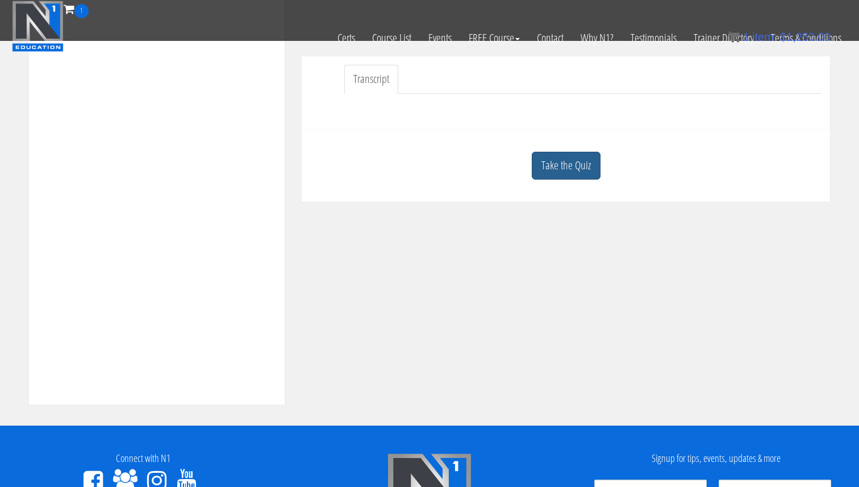
click at [561, 172] on link "Take the Quiz" at bounding box center [566, 166] width 69 height 28
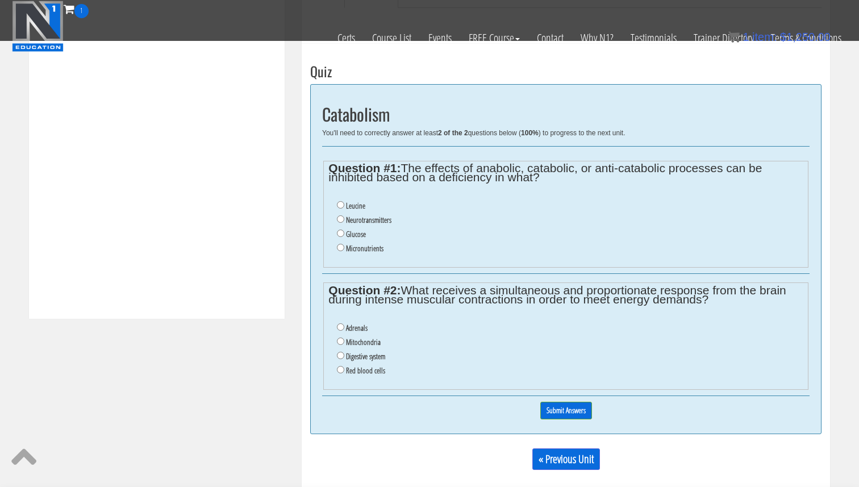
scroll to position [401, 0]
click at [342, 235] on input "Glucose" at bounding box center [340, 231] width 7 height 7
radio input "true"
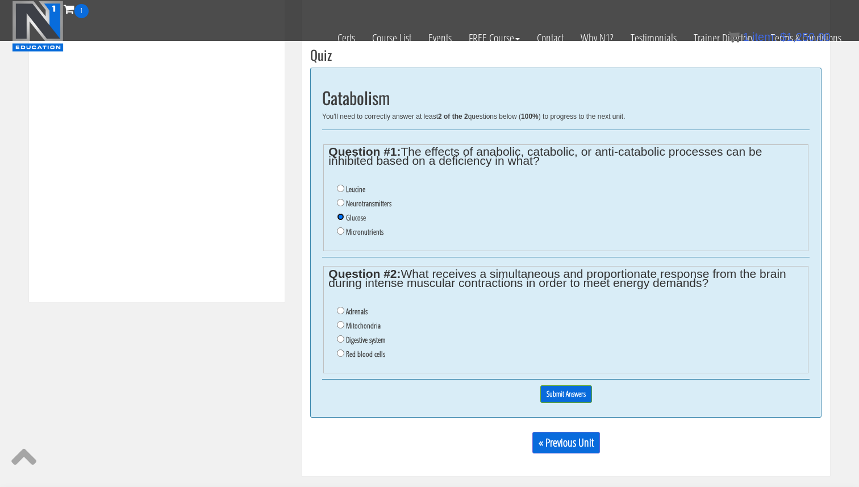
scroll to position [415, 0]
click at [351, 314] on label "Adrenals" at bounding box center [357, 312] width 22 height 9
click at [344, 314] on input "Adrenals" at bounding box center [340, 311] width 7 height 7
radio input "true"
click at [578, 397] on input "Submit Answers" at bounding box center [566, 395] width 52 height 18
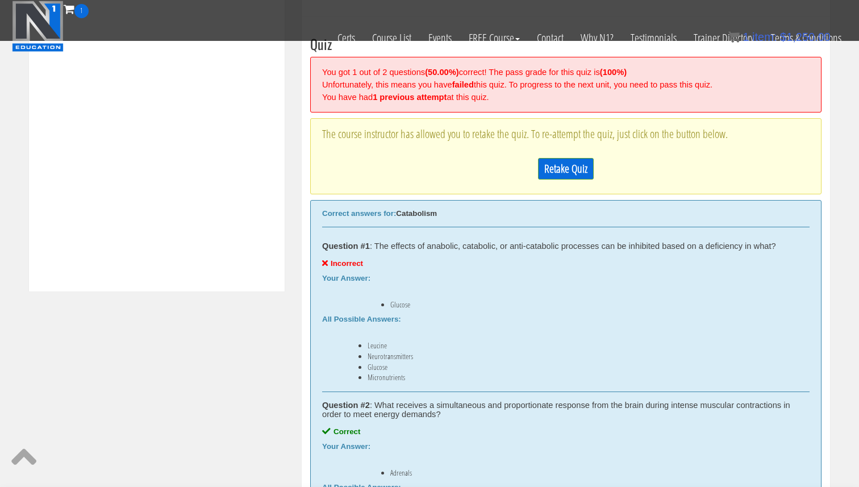
scroll to position [427, 0]
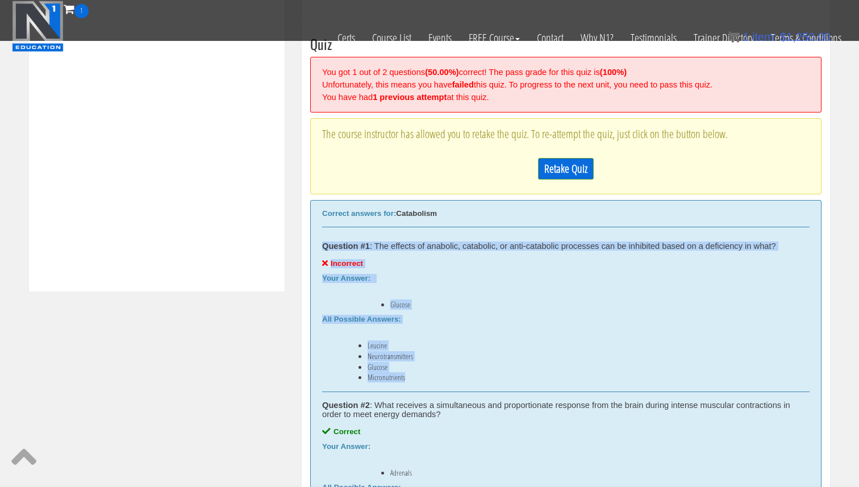
drag, startPoint x: 408, startPoint y: 370, endPoint x: 315, endPoint y: 241, distance: 159.9
click at [314, 241] on div "Correct answers for: Catabolism Question #1 : The effects of anabolic, cataboli…" at bounding box center [565, 381] width 511 height 362
copy div "Question #1 : The effects of anabolic, catabolic, or anti-catabolic processes c…"
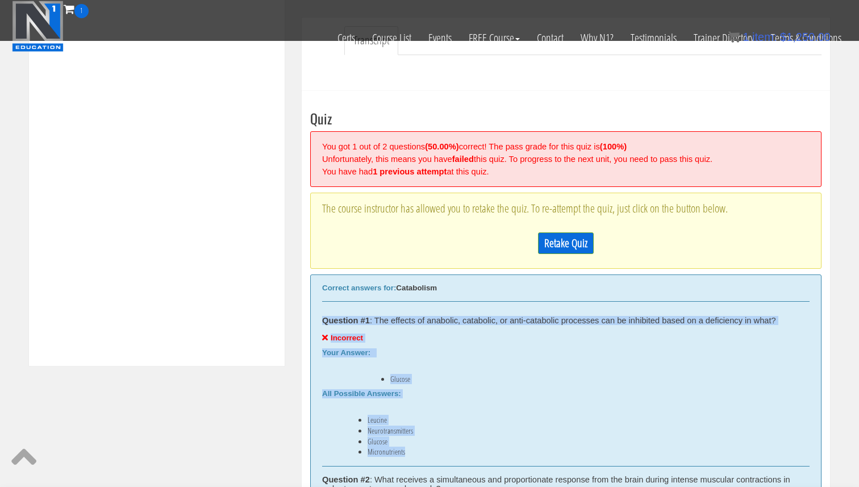
scroll to position [348, 0]
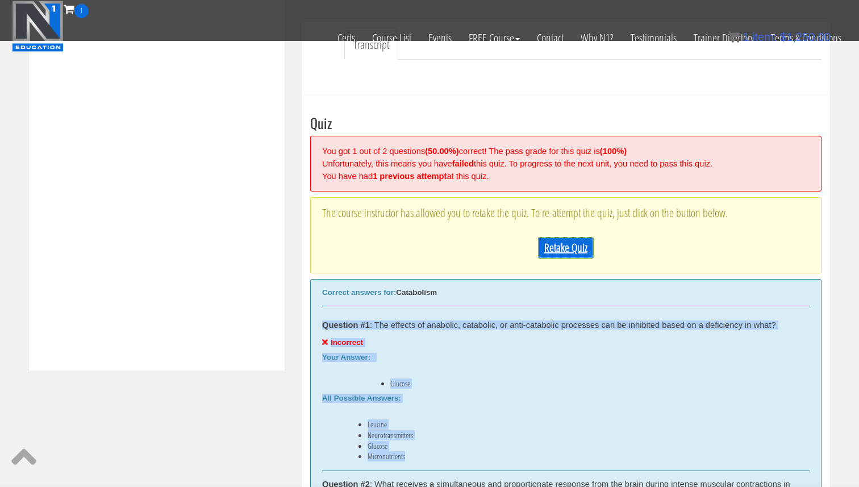
click at [564, 253] on link "Retake Quiz" at bounding box center [566, 248] width 56 height 22
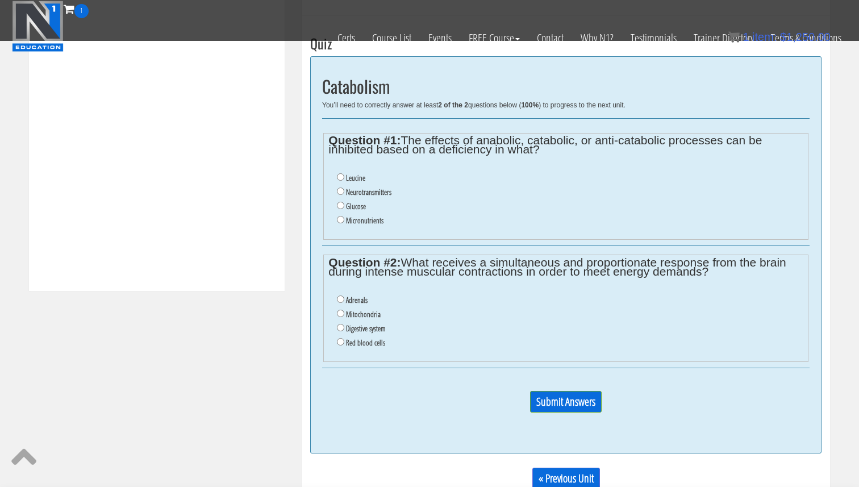
scroll to position [429, 0]
click at [350, 220] on label "Micronutrients" at bounding box center [364, 218] width 37 height 9
click at [344, 220] on input "Micronutrients" at bounding box center [340, 217] width 7 height 7
radio input "true"
click at [353, 298] on label "Adrenals" at bounding box center [357, 298] width 22 height 9
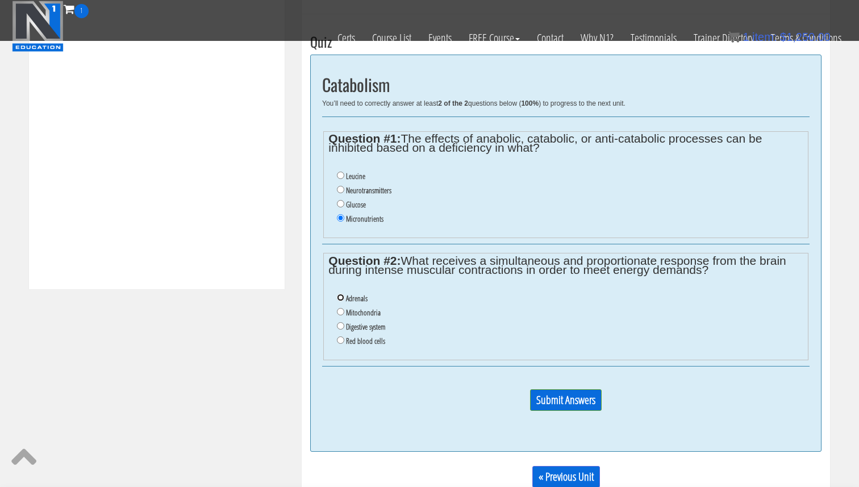
click at [344, 298] on input "Adrenals" at bounding box center [340, 297] width 7 height 7
radio input "true"
click at [585, 403] on input "Submit Answers" at bounding box center [566, 400] width 72 height 22
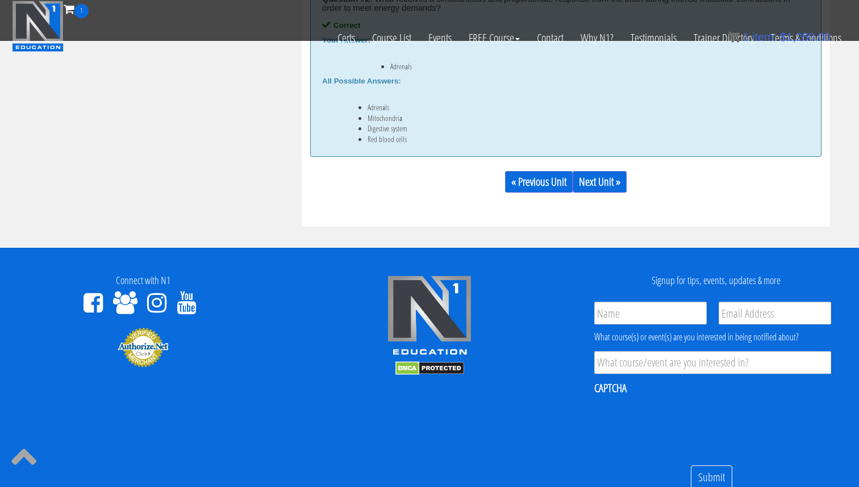
scroll to position [805, 0]
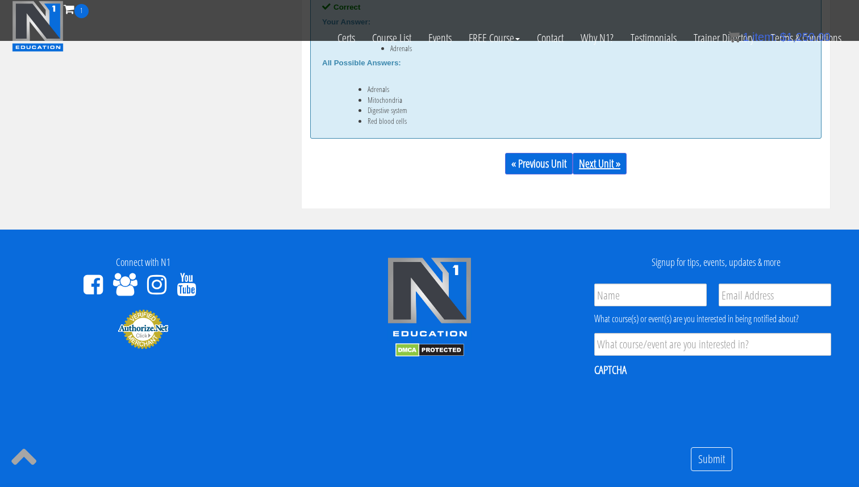
click at [610, 161] on link "Next Unit »" at bounding box center [600, 164] width 54 height 22
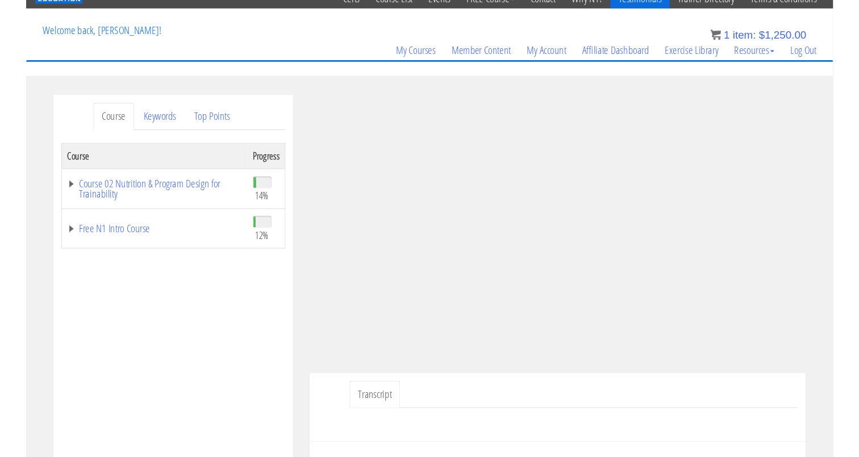
scroll to position [48, 0]
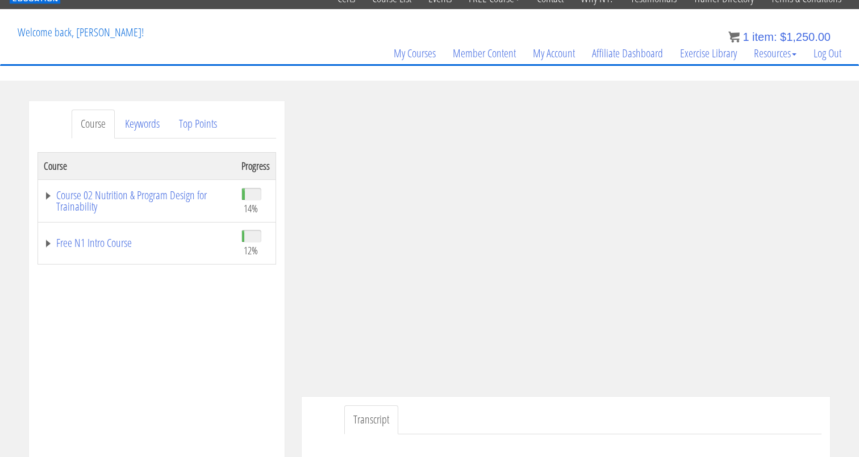
click at [840, 294] on div "Course Keywords Top Points Course Progress Course 02 Nutrition & Program Design…" at bounding box center [429, 422] width 859 height 642
click at [197, 404] on div "Course Progress Course 02 Nutrition & Program Design for Trainability 14% Modul…" at bounding box center [156, 436] width 239 height 568
click at [166, 342] on div "Course Progress Course 02 Nutrition & Program Design for Trainability 14% Modul…" at bounding box center [156, 436] width 239 height 568
click at [252, 340] on div "Course Progress Course 02 Nutrition & Program Design for Trainability 14% Modul…" at bounding box center [156, 436] width 239 height 568
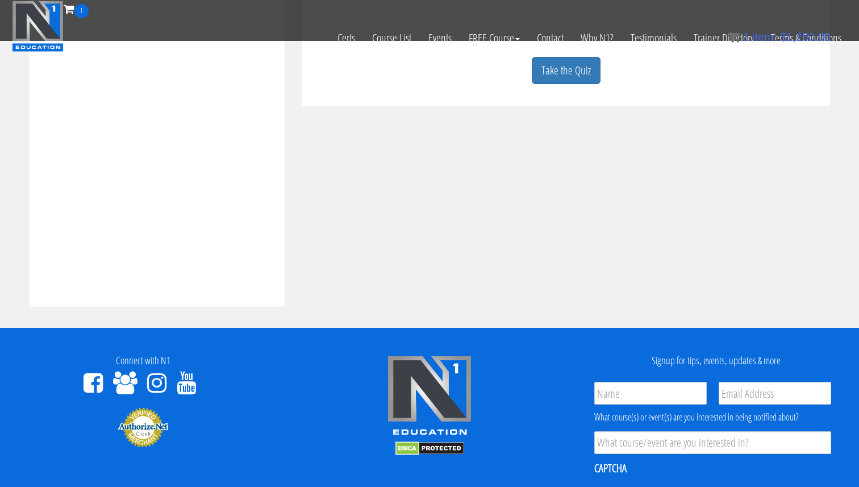
scroll to position [411, 0]
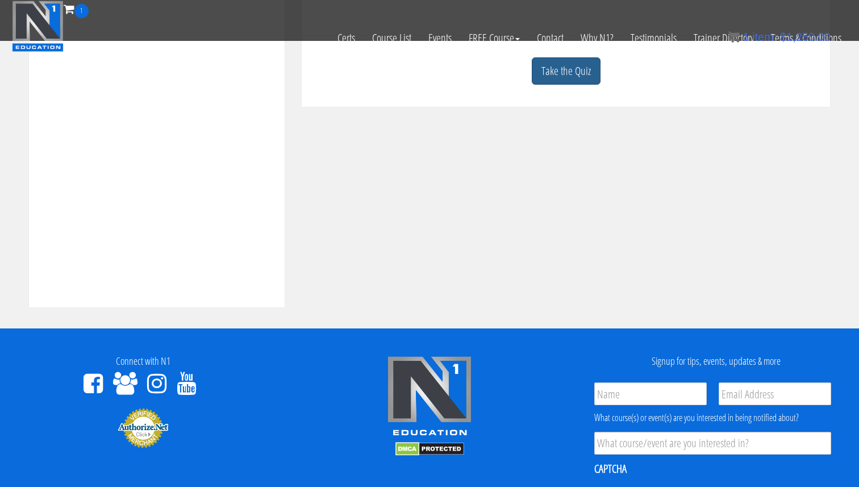
click at [568, 71] on link "Take the Quiz" at bounding box center [566, 71] width 69 height 28
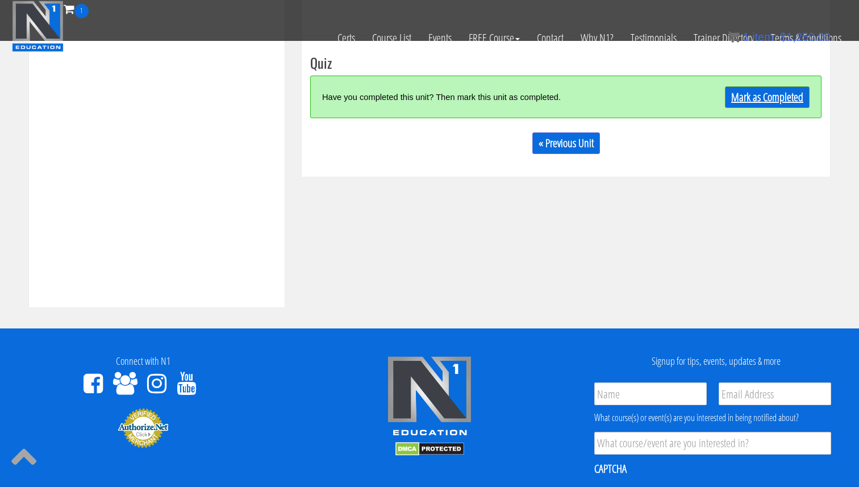
click at [743, 98] on link "Mark as Completed" at bounding box center [767, 97] width 85 height 22
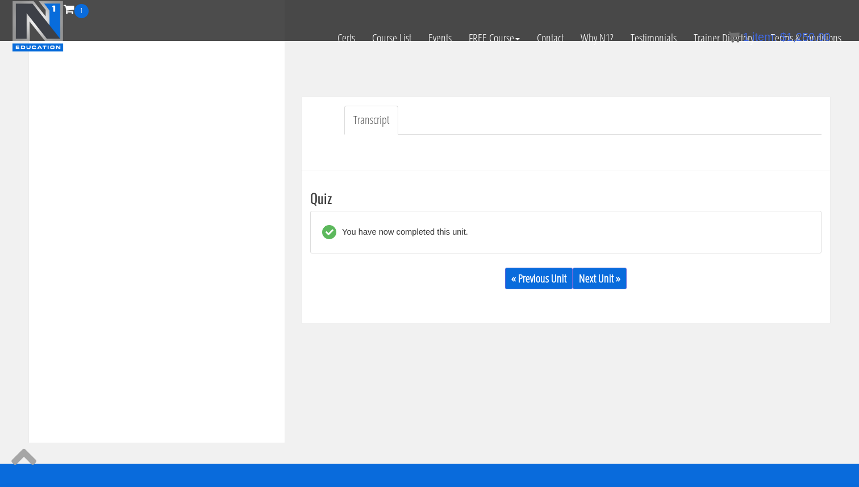
scroll to position [314, 0]
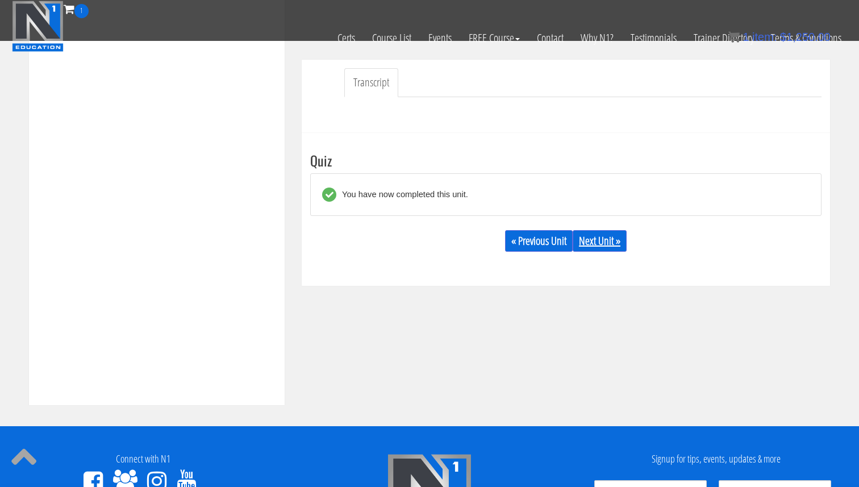
click at [613, 245] on link "Next Unit »" at bounding box center [600, 241] width 54 height 22
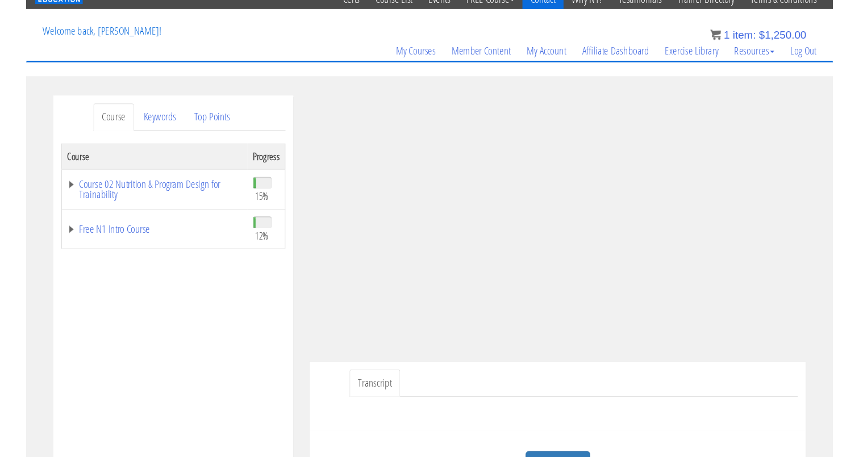
scroll to position [47, 0]
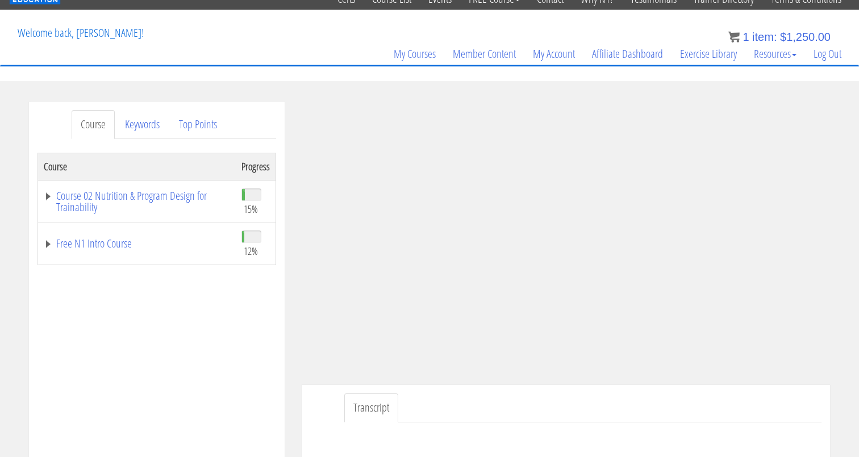
click at [273, 336] on div "Course Progress Course 02 Nutrition & Program Design for Trainability 15% Modul…" at bounding box center [156, 437] width 239 height 568
click at [216, 323] on div "Course Progress Course 02 Nutrition & Program Design for Trainability 15% Modul…" at bounding box center [156, 437] width 239 height 568
click at [196, 327] on div "Course Progress Course 02 Nutrition & Program Design for Trainability 15% Modul…" at bounding box center [156, 437] width 239 height 568
drag, startPoint x: 564, startPoint y: 278, endPoint x: 291, endPoint y: 316, distance: 275.4
click at [291, 316] on div "Course Keywords Top Points Course Progress Course 02 Nutrition & Program Design…" at bounding box center [156, 422] width 273 height 641
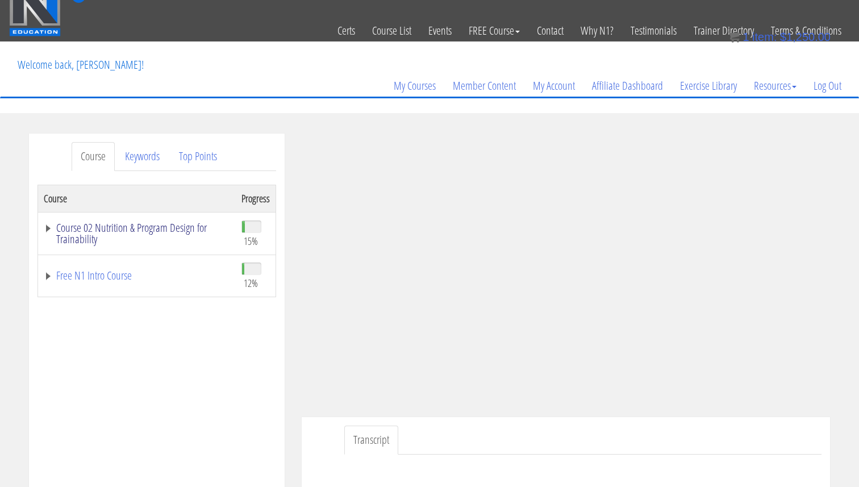
scroll to position [0, 0]
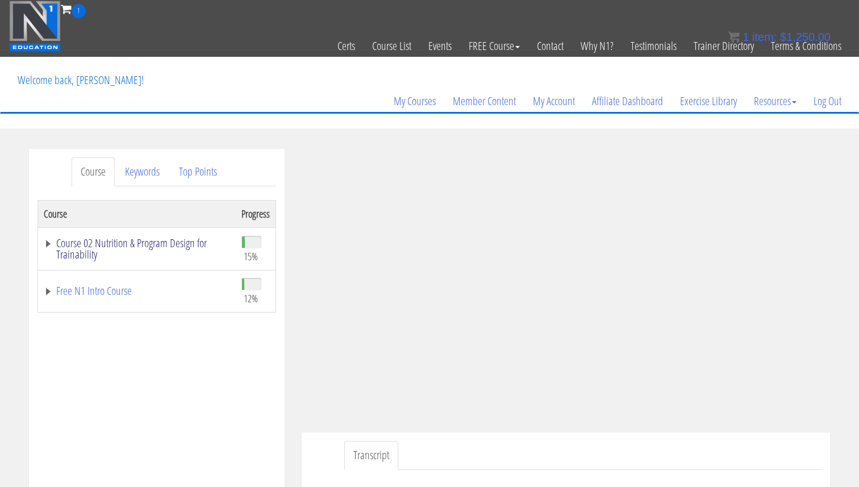
click at [137, 242] on link "Course 02 Nutrition & Program Design for Trainability" at bounding box center [137, 248] width 186 height 23
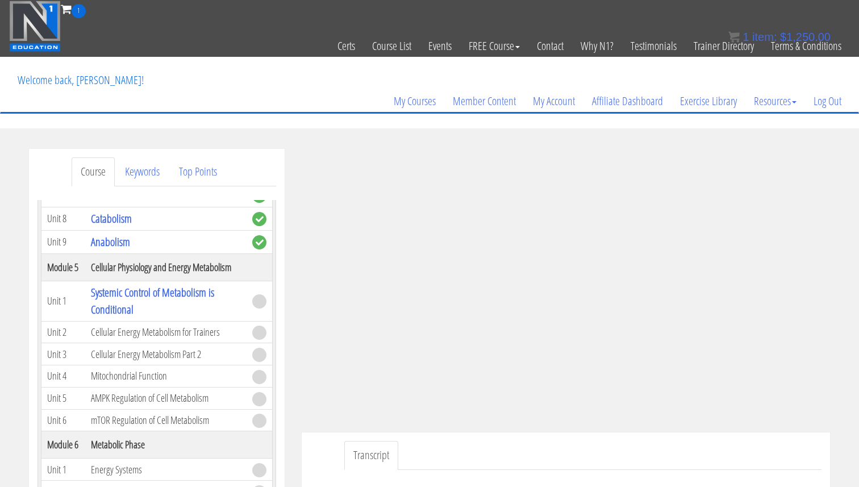
scroll to position [482, 0]
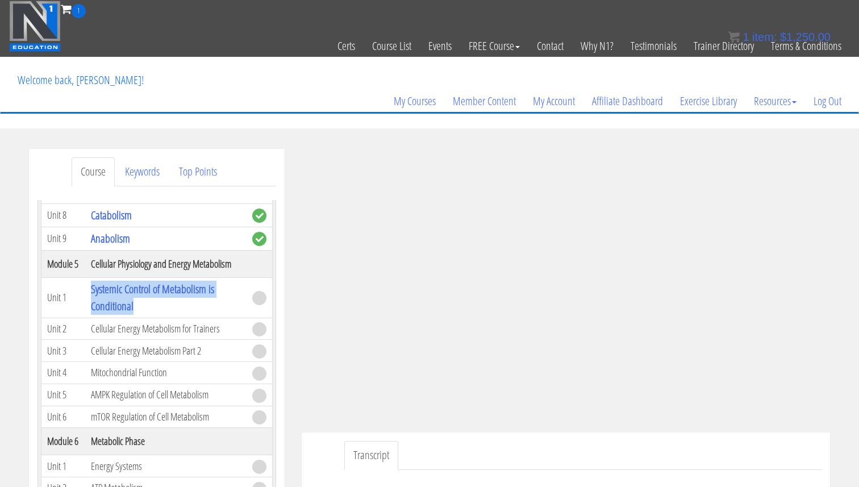
drag, startPoint x: 158, startPoint y: 303, endPoint x: 90, endPoint y: 291, distance: 68.6
click at [90, 291] on td "Systemic Control of Metabolism is Conditional" at bounding box center [165, 297] width 161 height 40
copy link "Systemic Control of Metabolism is Conditional"
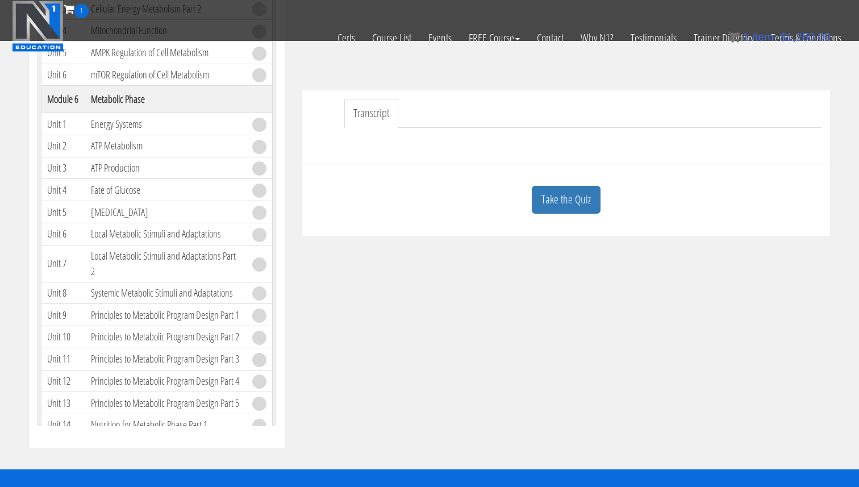
scroll to position [277, 0]
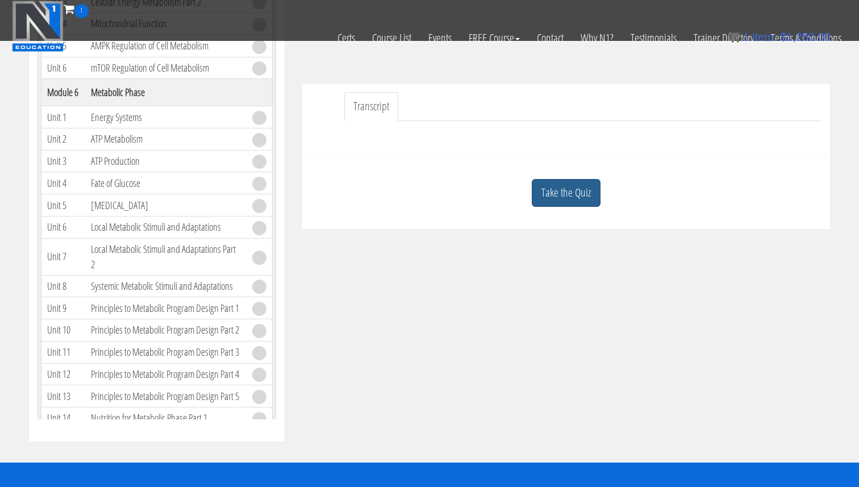
click at [585, 195] on link "Take the Quiz" at bounding box center [566, 193] width 69 height 28
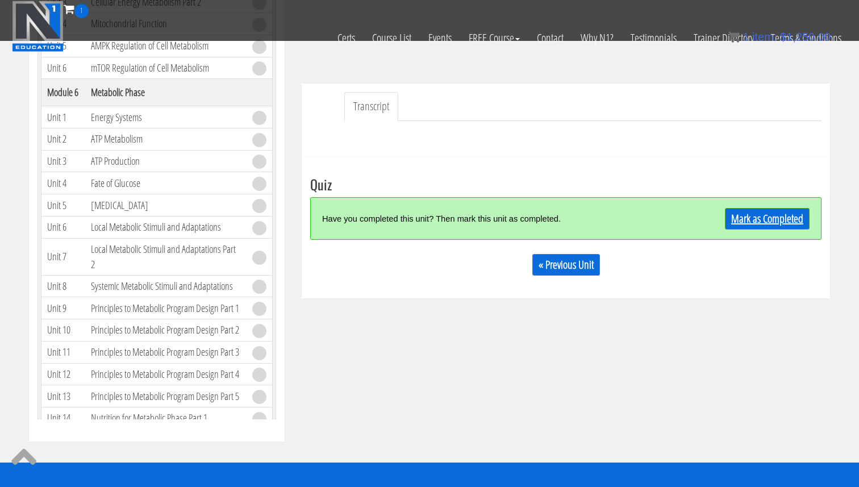
click at [754, 218] on link "Mark as Completed" at bounding box center [767, 219] width 85 height 22
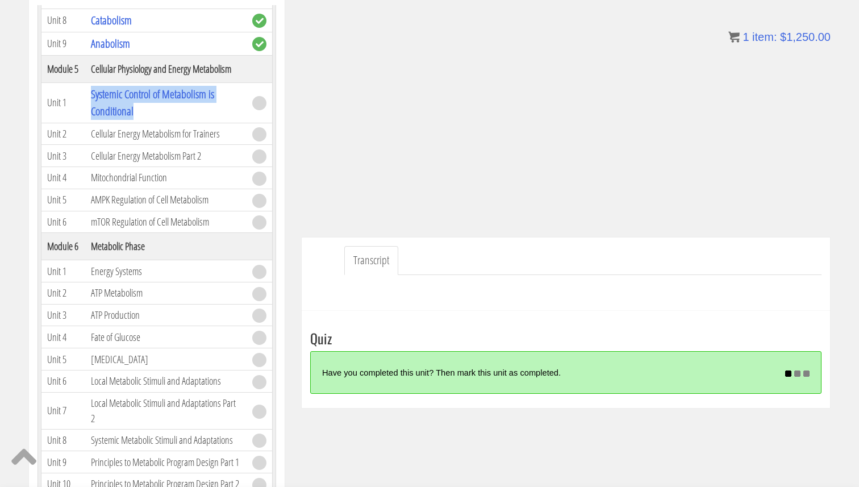
scroll to position [195, 0]
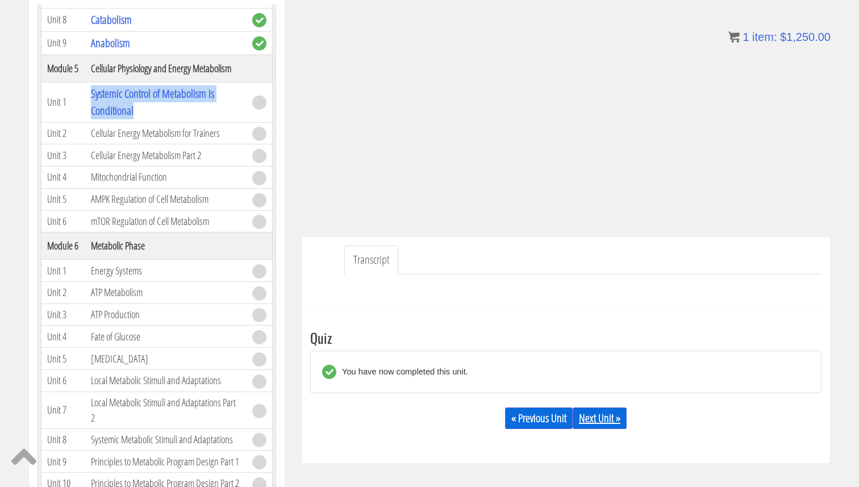
click at [611, 427] on link "Next Unit »" at bounding box center [600, 418] width 54 height 22
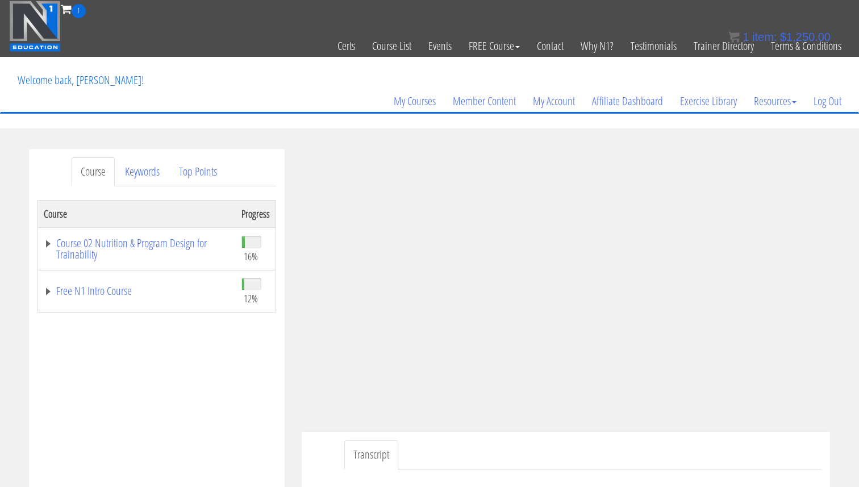
click at [195, 403] on div "Course Progress Course 02 Nutrition & Program Design for Trainability 16% Modul…" at bounding box center [156, 484] width 239 height 568
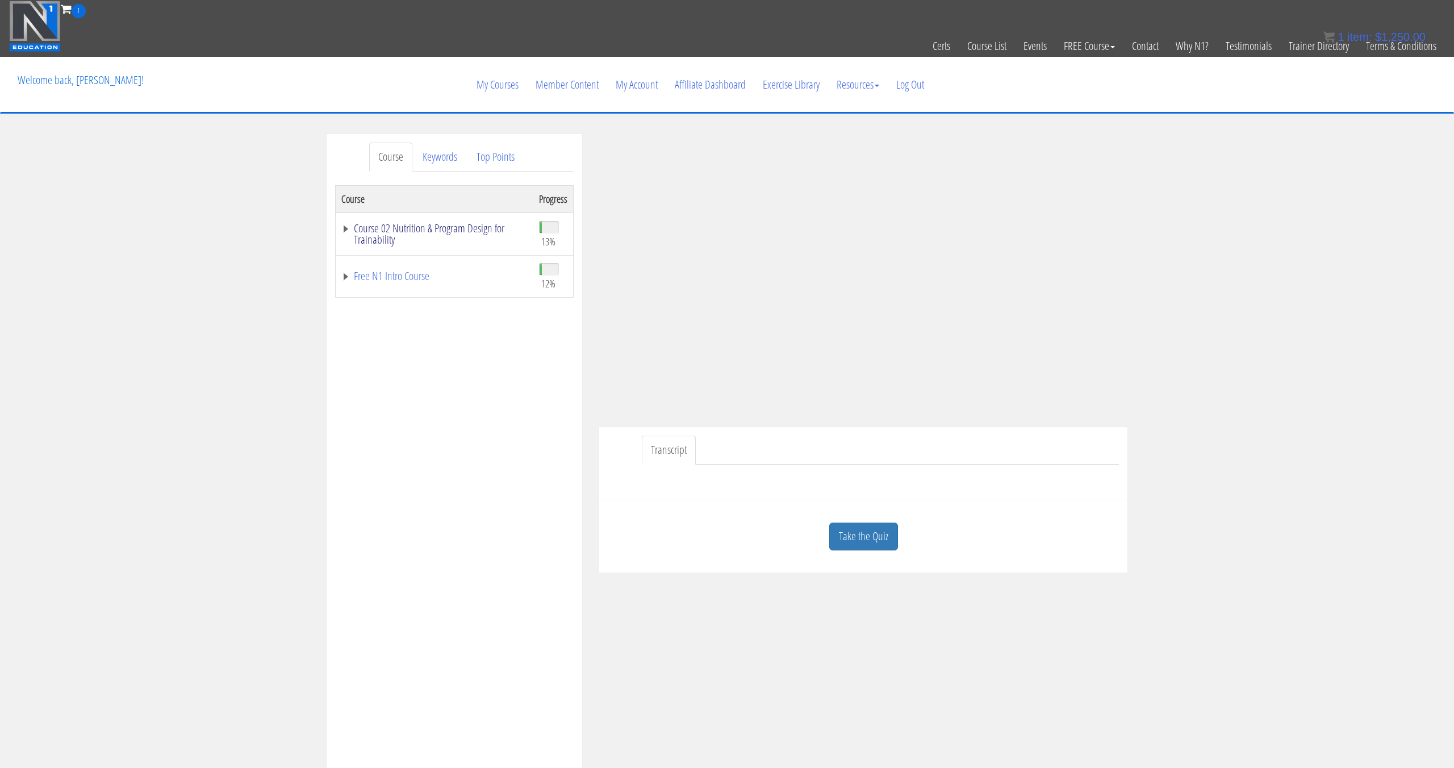
click at [398, 229] on link "Course 02 Nutrition & Program Design for Trainability" at bounding box center [434, 234] width 186 height 23
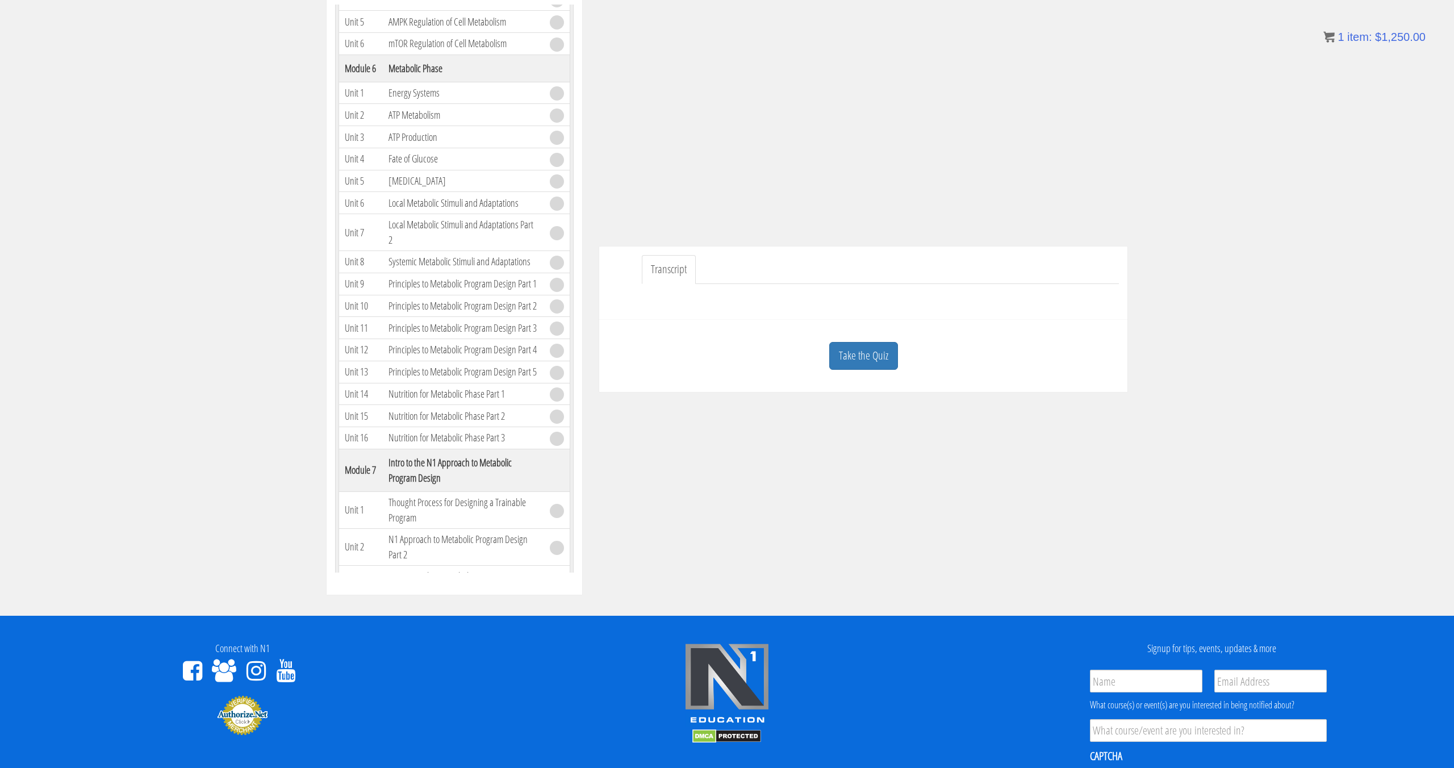
scroll to position [644, 0]
click at [283, 285] on div "Course Keywords Top Points Course Progress Course 02 Nutrition & Program Design…" at bounding box center [727, 274] width 1454 height 642
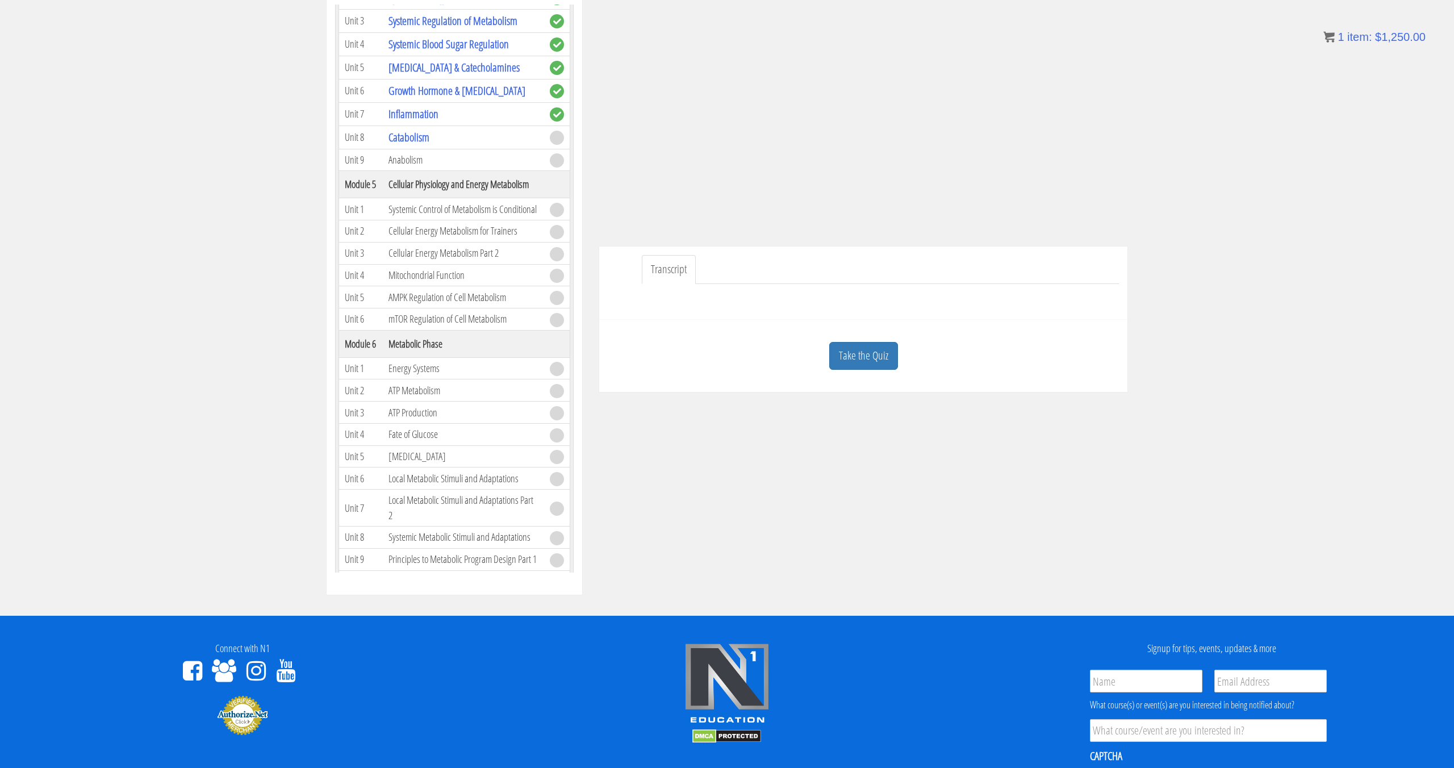
scroll to position [357, 0]
click at [321, 427] on div "Course Keywords Top Points Course Progress Course 02 Nutrition & Program Design…" at bounding box center [454, 273] width 273 height 641
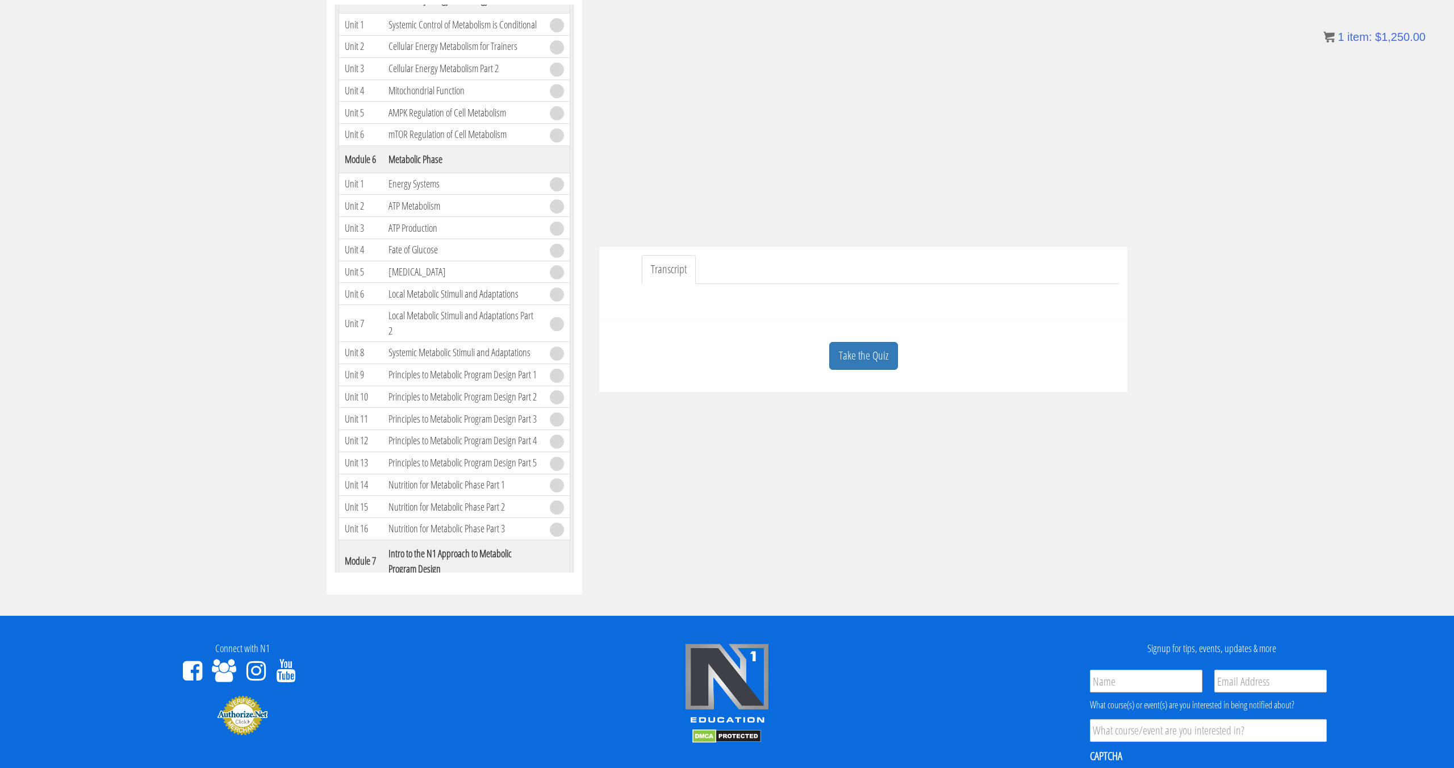
scroll to position [552, 0]
drag, startPoint x: 393, startPoint y: 172, endPoint x: 434, endPoint y: 172, distance: 40.9
click at [429, 170] on th "Metabolic Phase" at bounding box center [463, 156] width 161 height 27
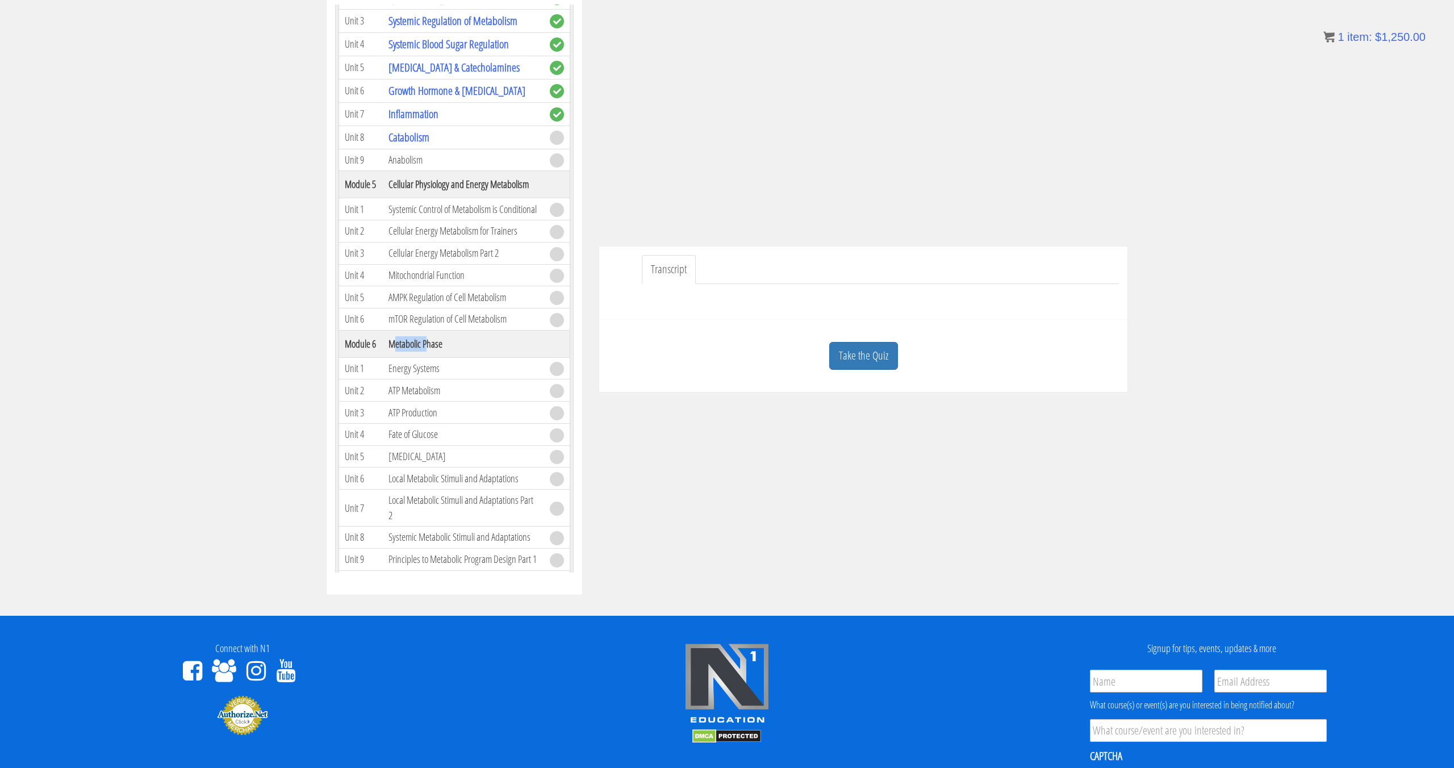
scroll to position [364, 0]
click at [283, 214] on div "Course Keywords Top Points Course Progress Course 02 Nutrition & Program Design…" at bounding box center [727, 274] width 1454 height 642
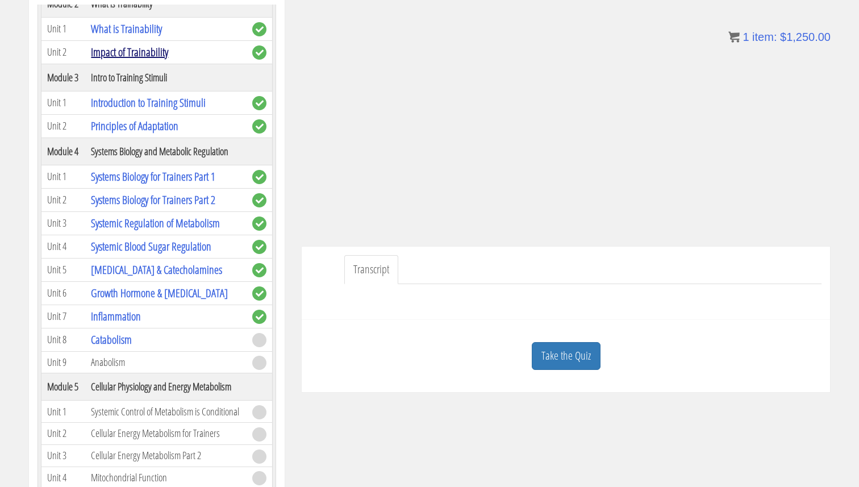
scroll to position [164, 0]
